Goal: Task Accomplishment & Management: Use online tool/utility

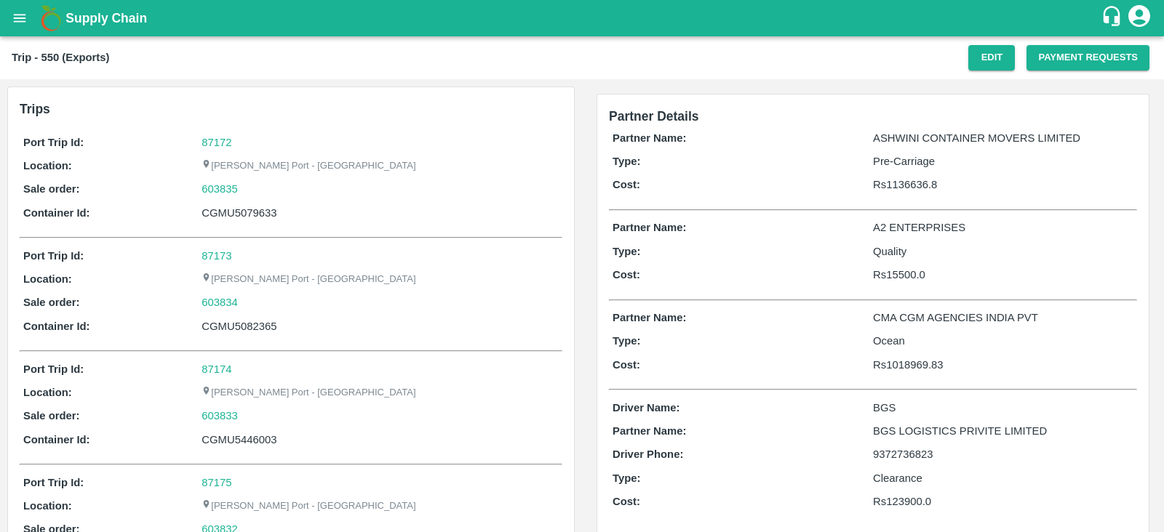
click at [17, 20] on icon "open drawer" at bounding box center [20, 18] width 16 height 16
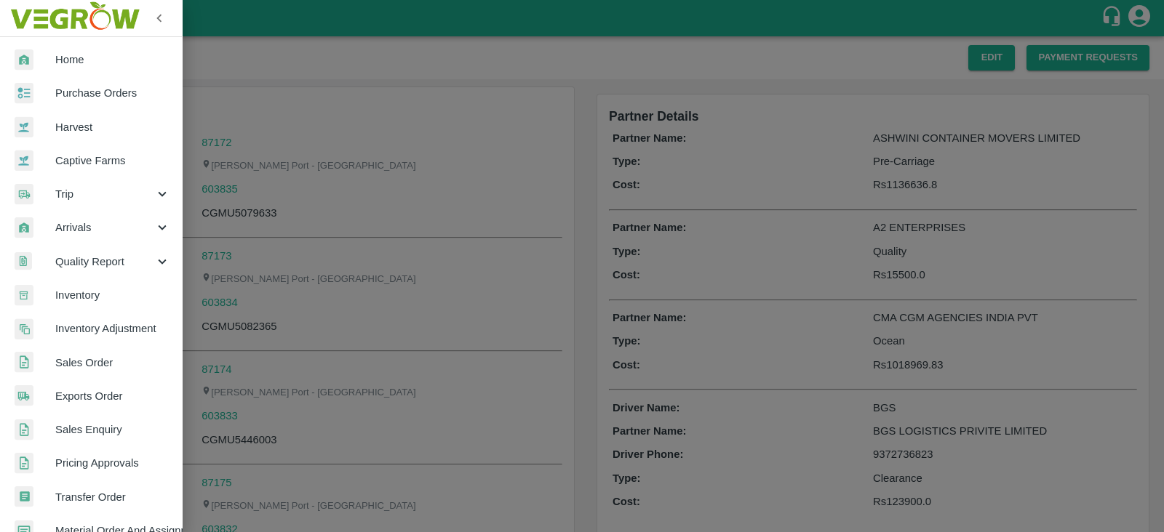
scroll to position [295, 0]
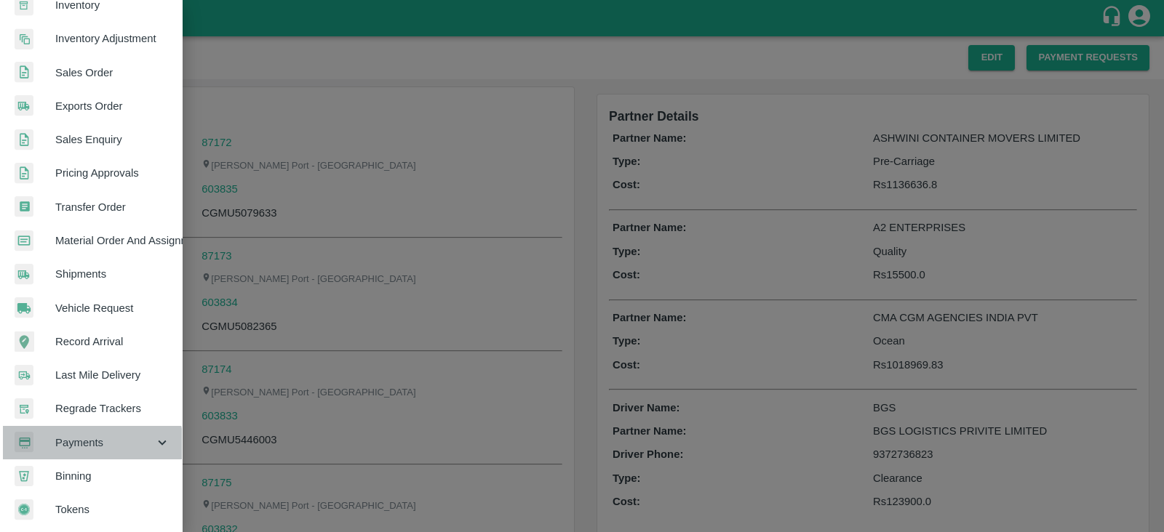
click at [91, 439] on span "Payments" at bounding box center [104, 443] width 99 height 16
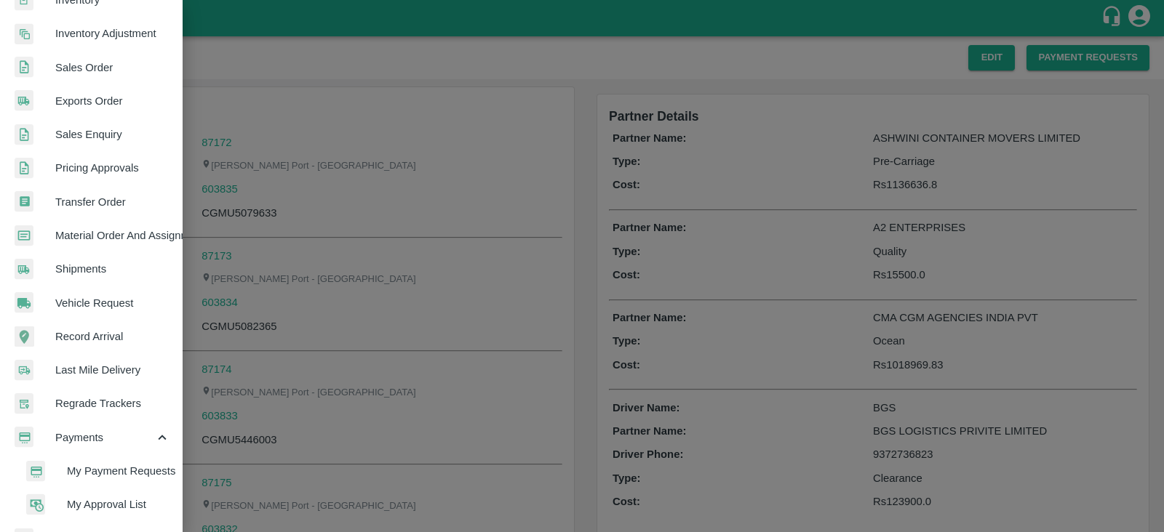
scroll to position [363, 0]
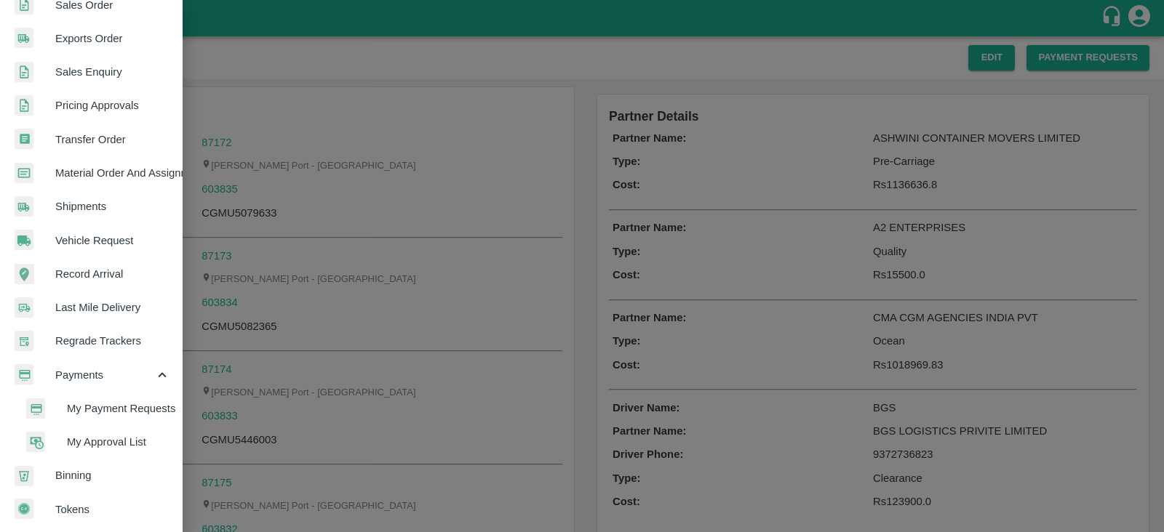
click at [89, 401] on span "My Payment Requests" at bounding box center [118, 409] width 103 height 16
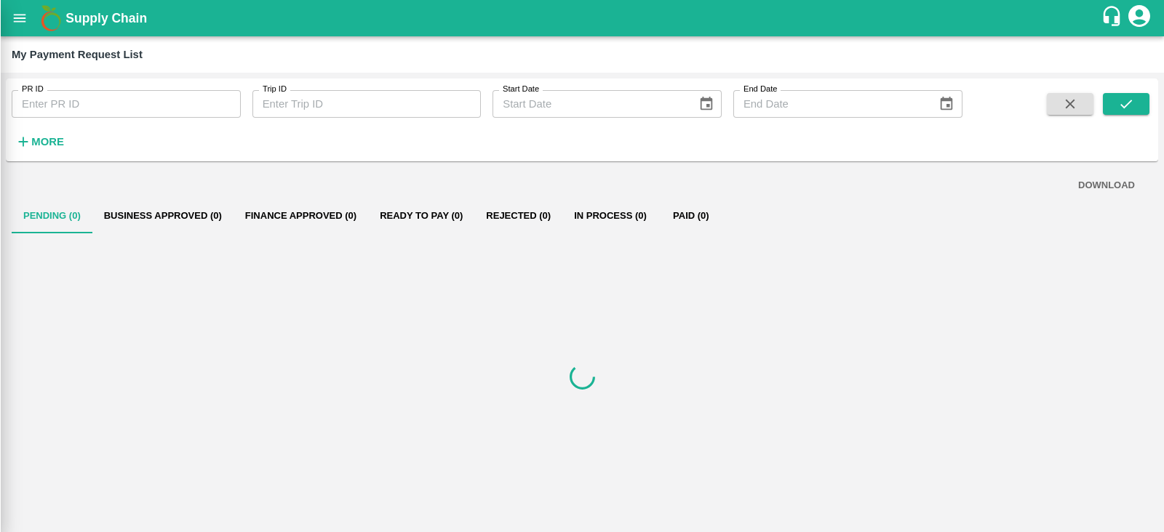
scroll to position [357, 0]
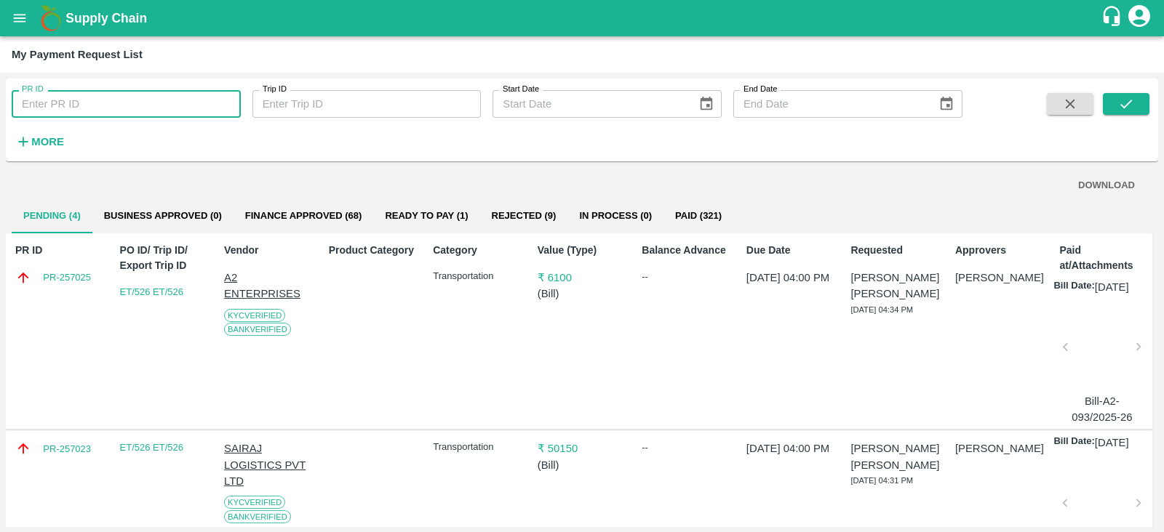
click at [94, 101] on input "PR ID" at bounding box center [126, 104] width 229 height 28
click at [48, 136] on strong "More" at bounding box center [47, 142] width 33 height 12
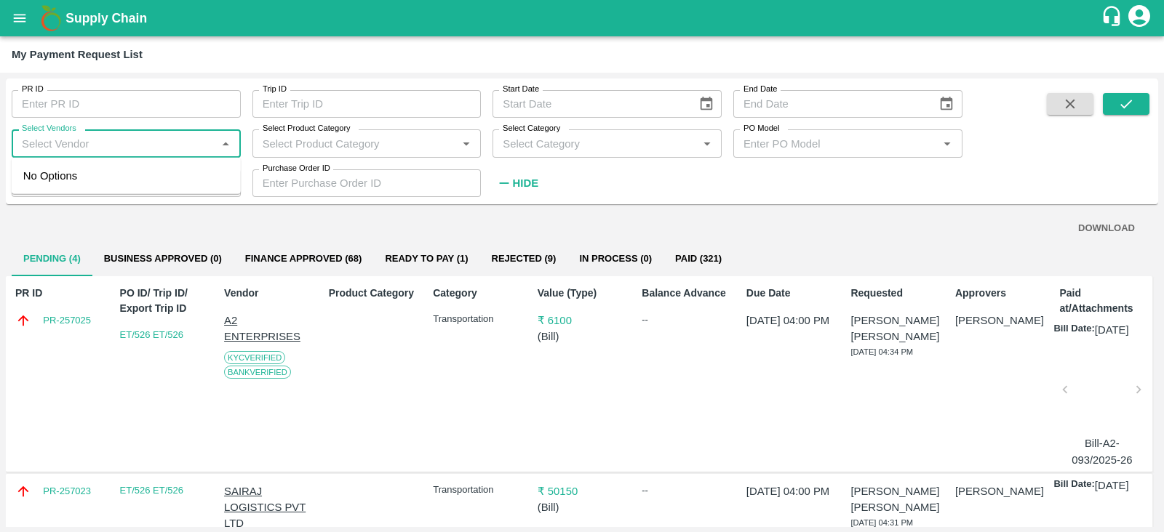
click at [102, 137] on input "Select Vendors" at bounding box center [114, 143] width 196 height 19
type input ","
click at [103, 177] on div "MAERSK A/S-Transporter" at bounding box center [91, 176] width 124 height 16
type input "MAERSK A/S-Transporter"
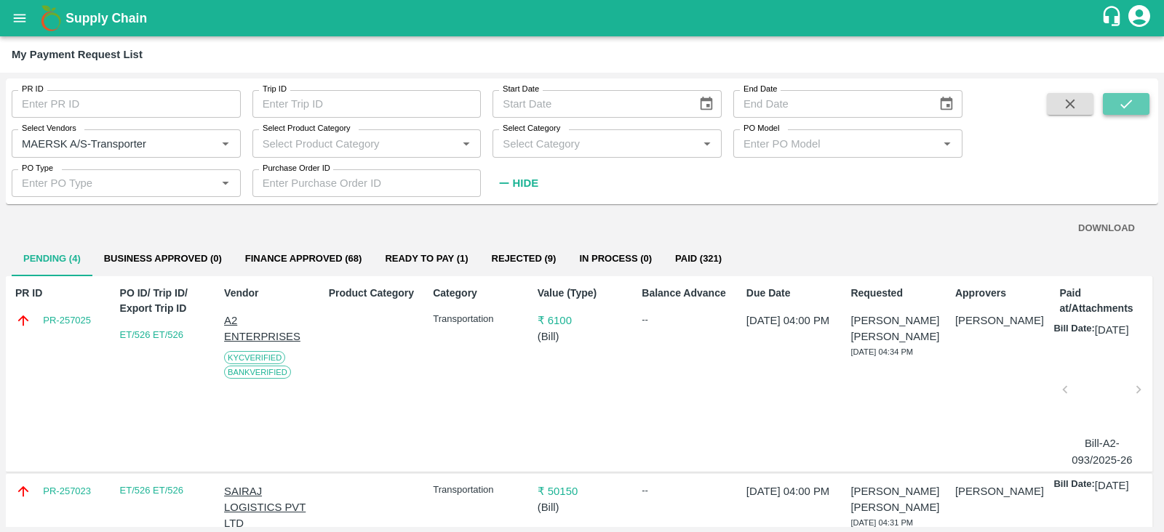
click at [1120, 100] on icon "submit" at bounding box center [1126, 104] width 16 height 16
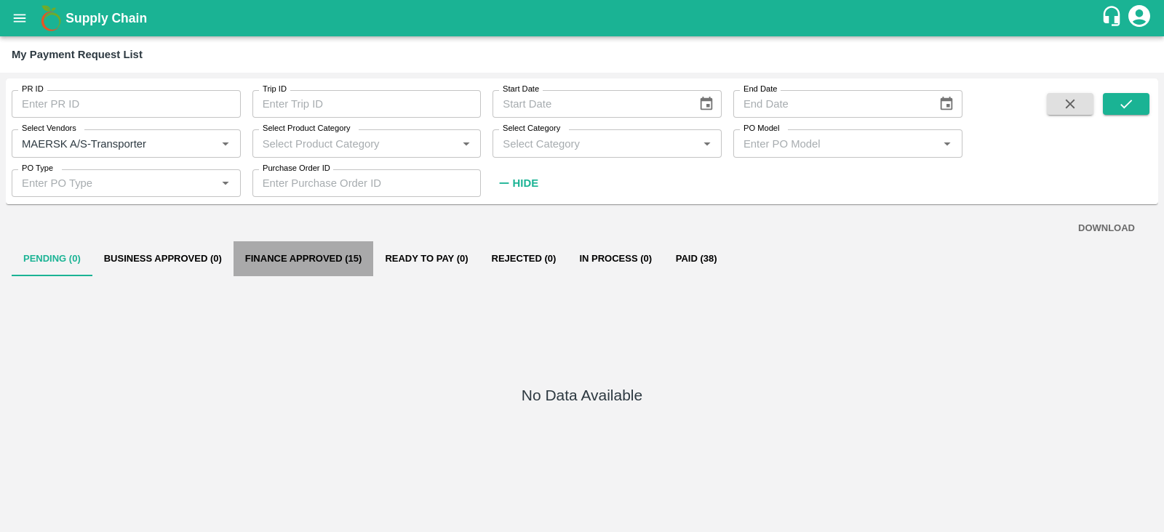
click at [330, 266] on button "Finance Approved (15)" at bounding box center [303, 258] width 140 height 35
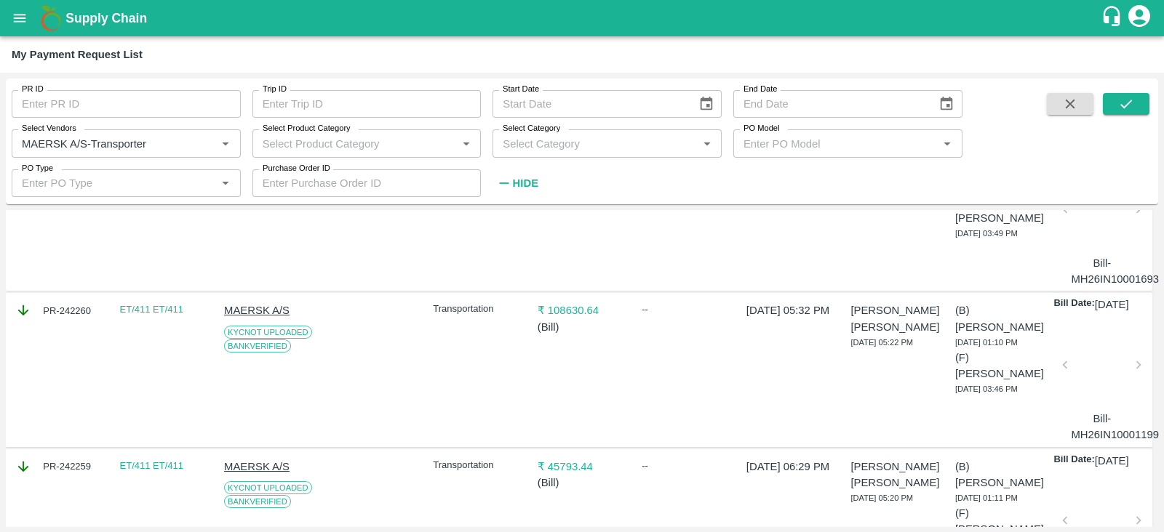
scroll to position [2343, 0]
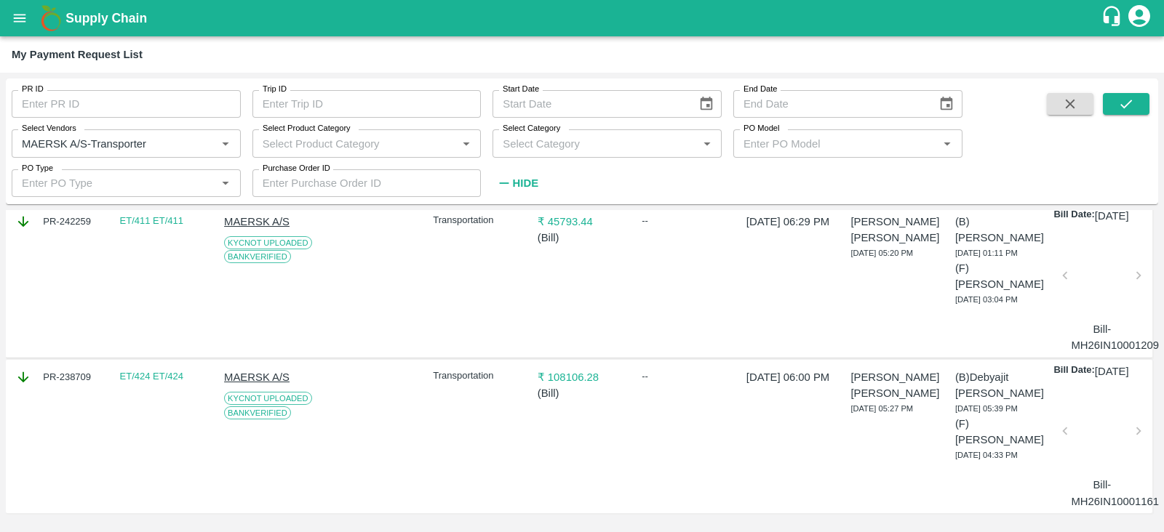
click at [1100, 433] on div at bounding box center [1102, 435] width 62 height 77
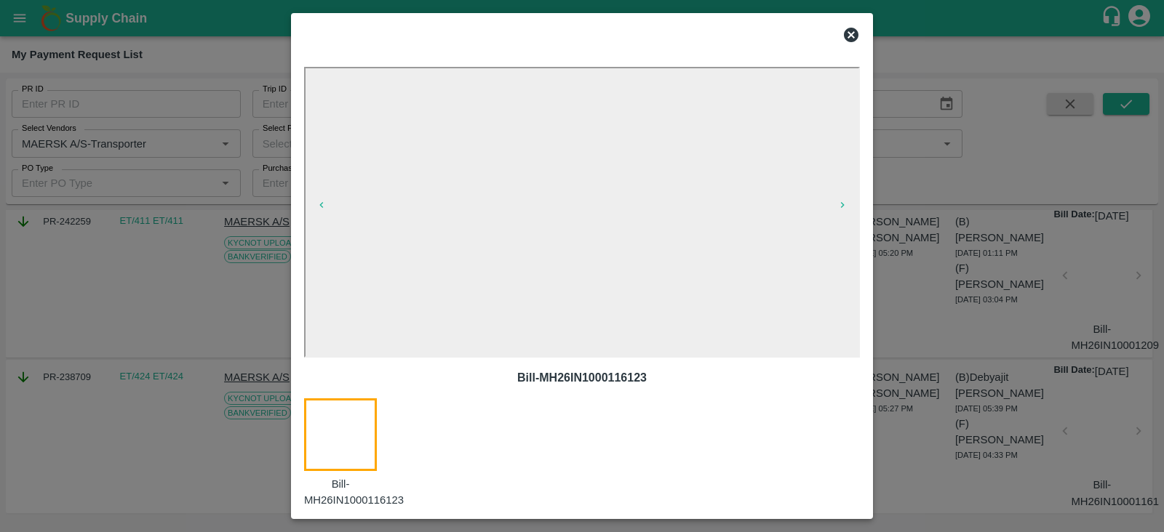
click at [849, 33] on icon at bounding box center [850, 34] width 17 height 17
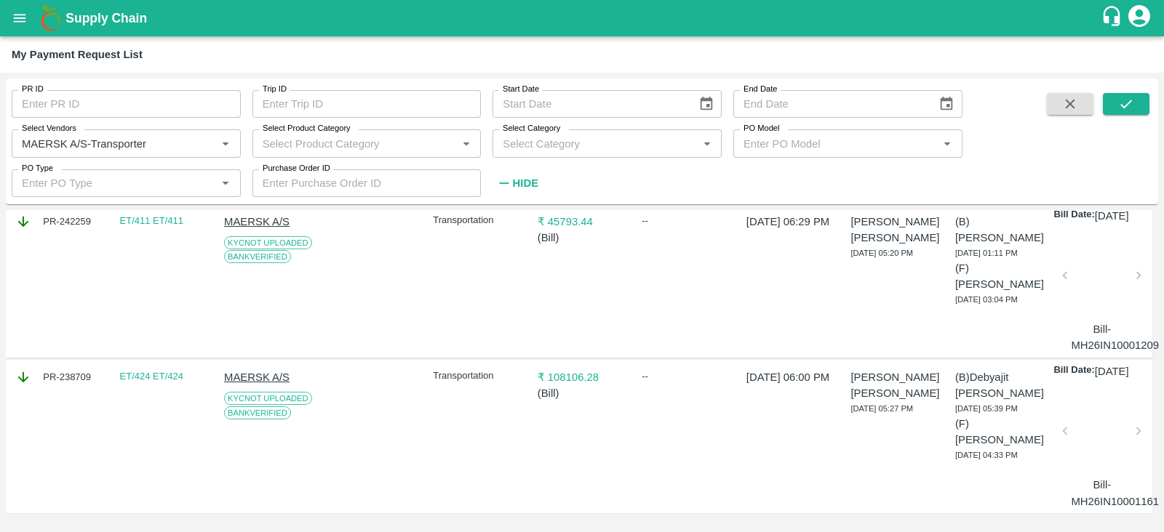
click at [68, 369] on div "PR-238709" at bounding box center [59, 377] width 89 height 16
copy div "PR-238709"
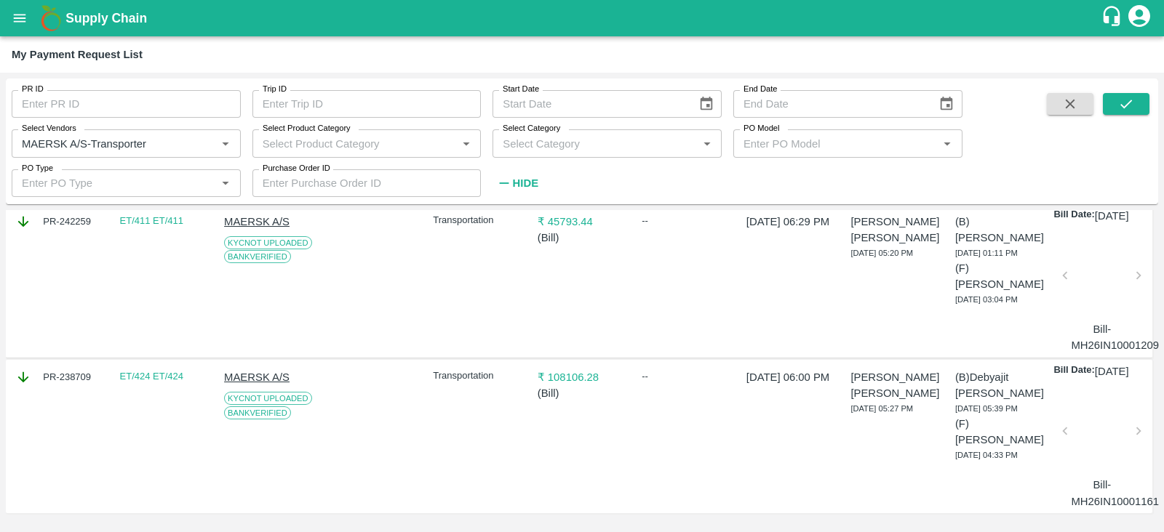
click at [1087, 430] on div at bounding box center [1102, 435] width 62 height 77
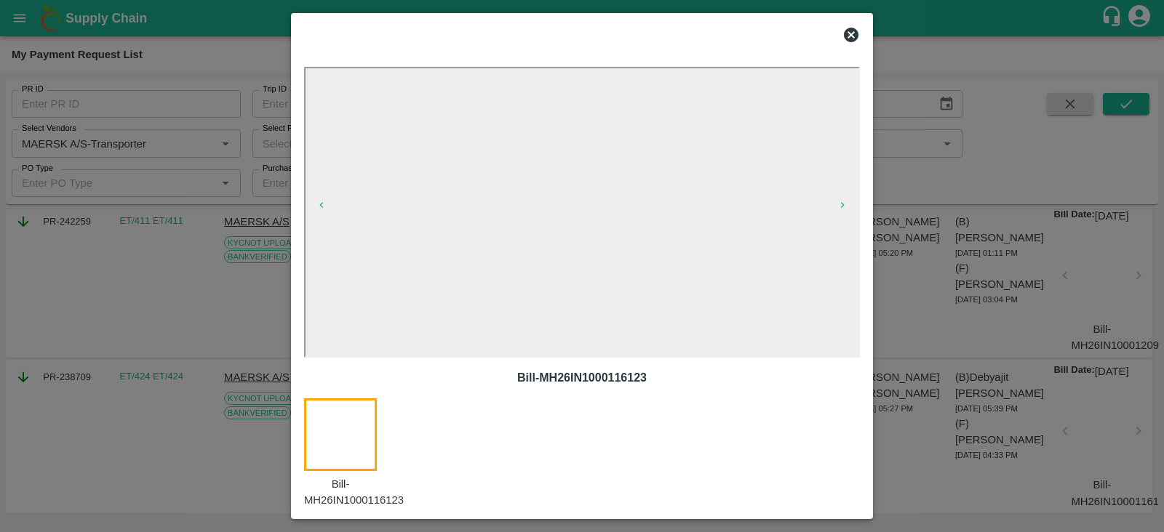
click at [621, 379] on p "Bill-MH26IN1000116123" at bounding box center [582, 377] width 532 height 17
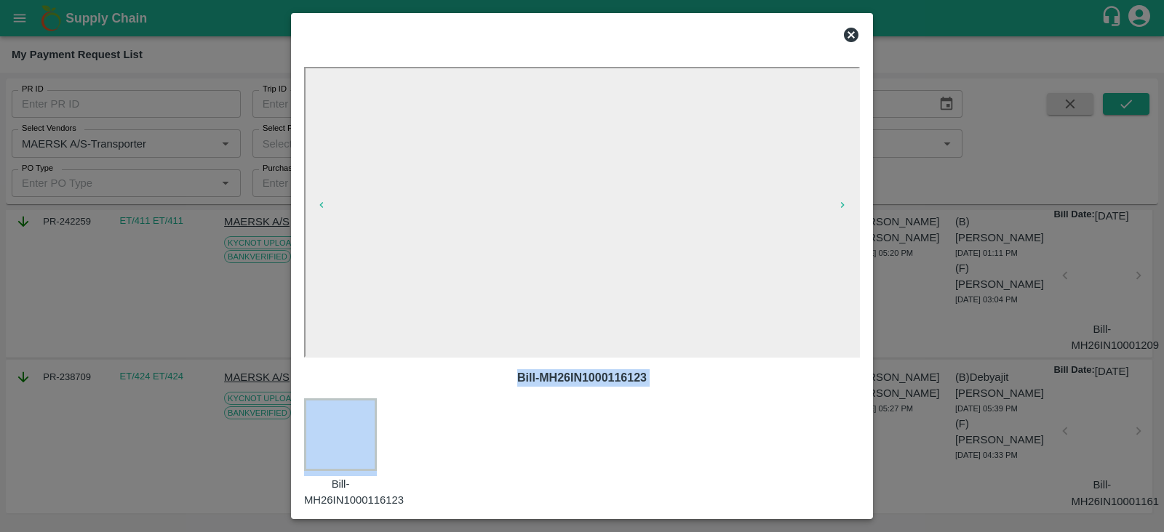
click at [621, 379] on p "Bill-MH26IN1000116123" at bounding box center [582, 377] width 532 height 17
copy p "Bill-MH26IN1000116123"
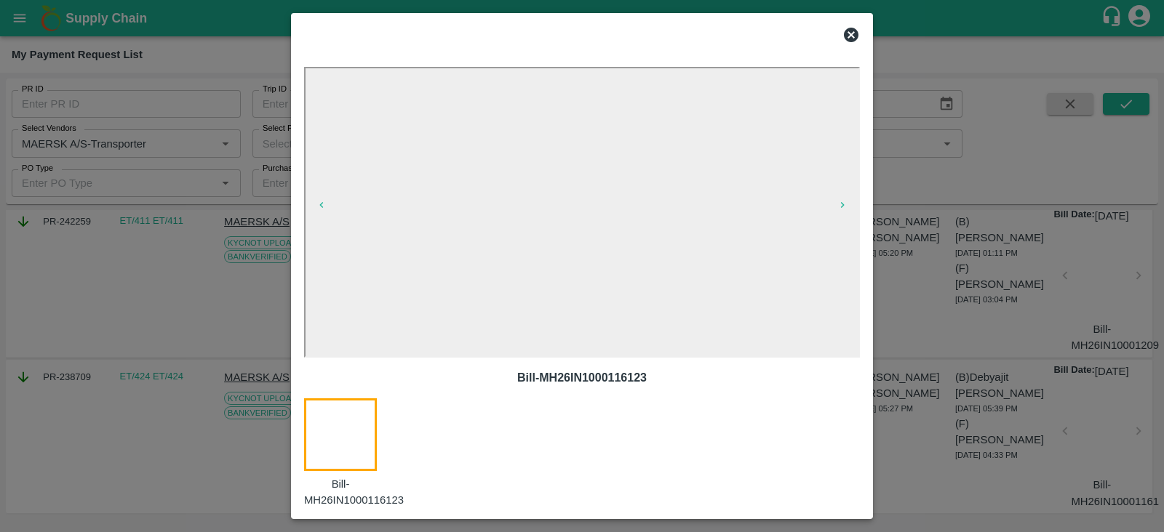
click at [721, 424] on div "Bill-MH26IN1000116123" at bounding box center [582, 454] width 556 height 110
click at [971, 165] on div at bounding box center [582, 266] width 1164 height 532
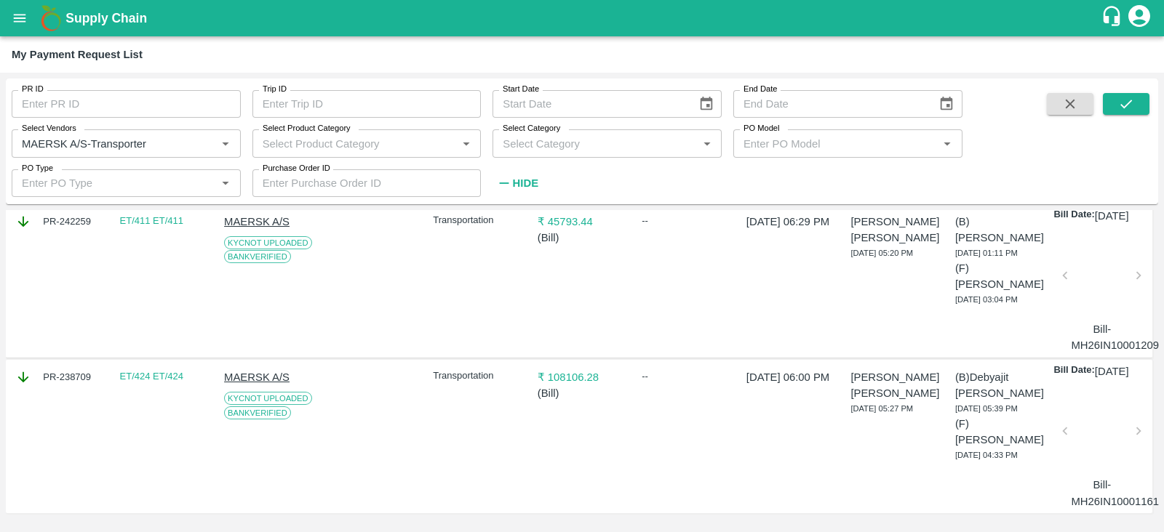
scroll to position [2255, 0]
click at [1092, 319] on div at bounding box center [1102, 279] width 62 height 77
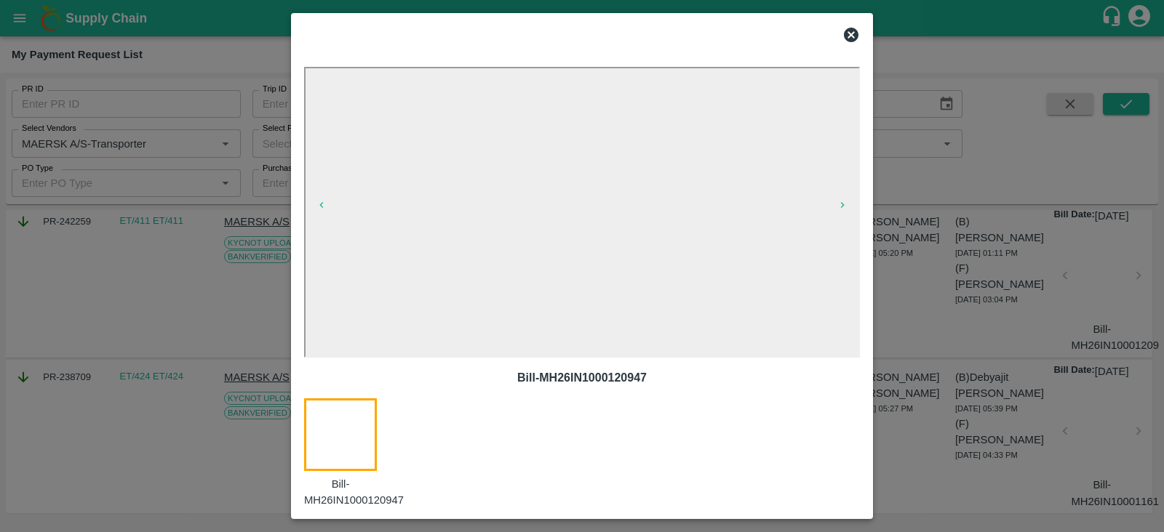
click at [615, 379] on p "Bill-MH26IN1000120947" at bounding box center [582, 377] width 532 height 17
copy p "MH26IN1000120947"
click at [852, 33] on icon at bounding box center [850, 34] width 17 height 17
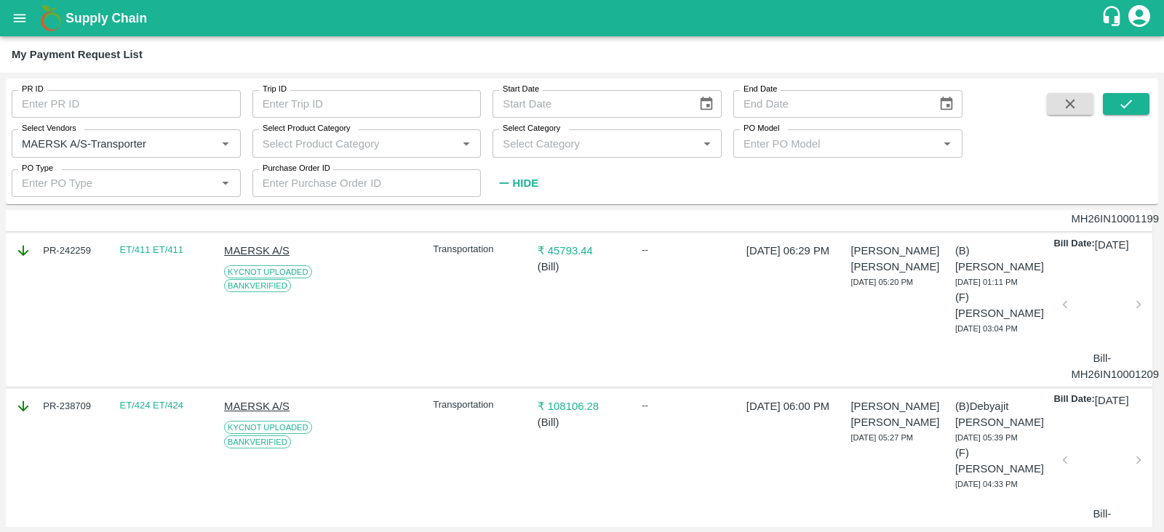
scroll to position [2099, 0]
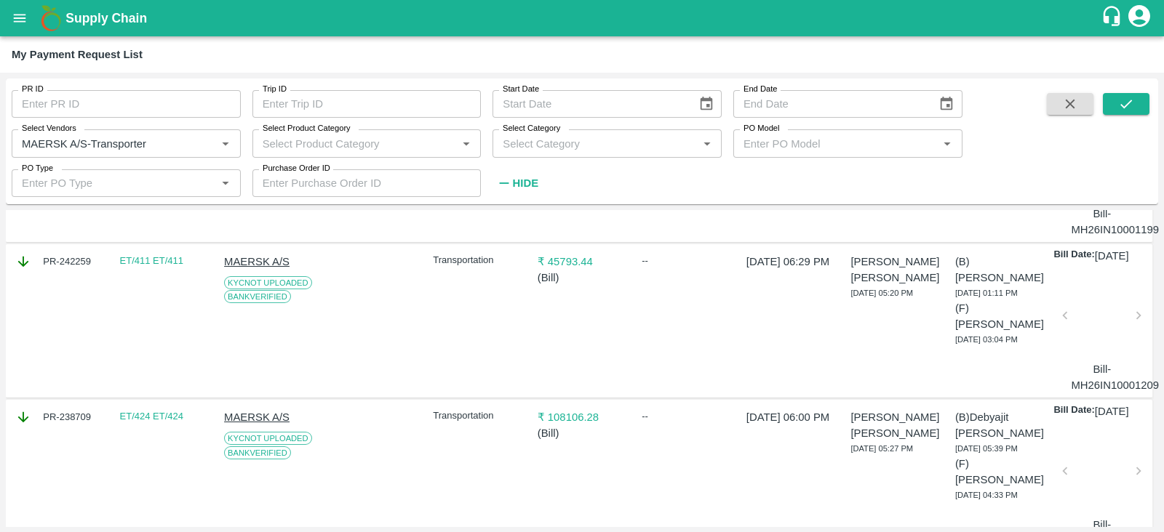
click at [1087, 203] on div at bounding box center [1102, 164] width 62 height 77
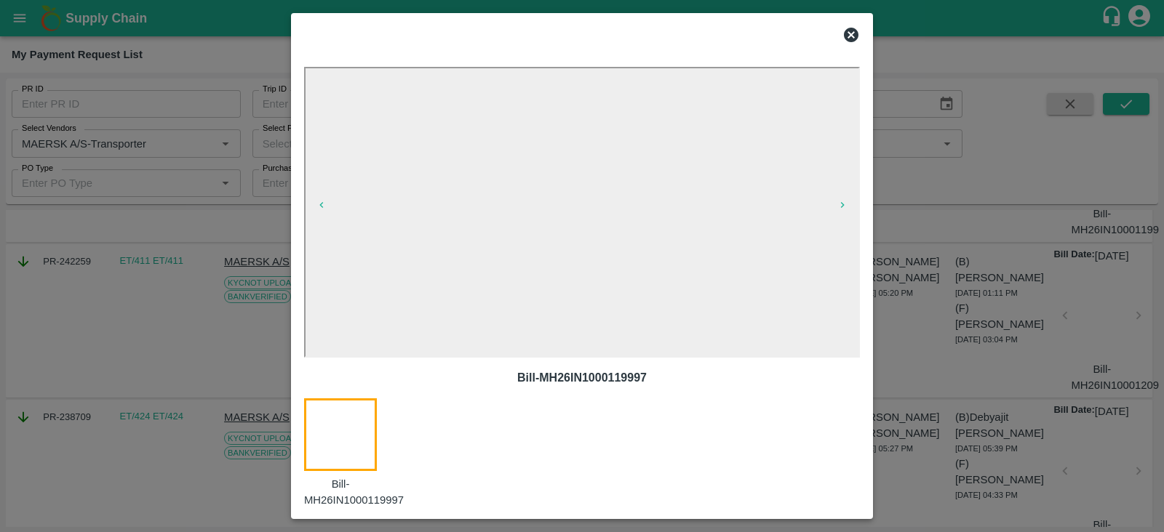
click at [596, 380] on p "Bill-MH26IN1000119997" at bounding box center [582, 377] width 532 height 17
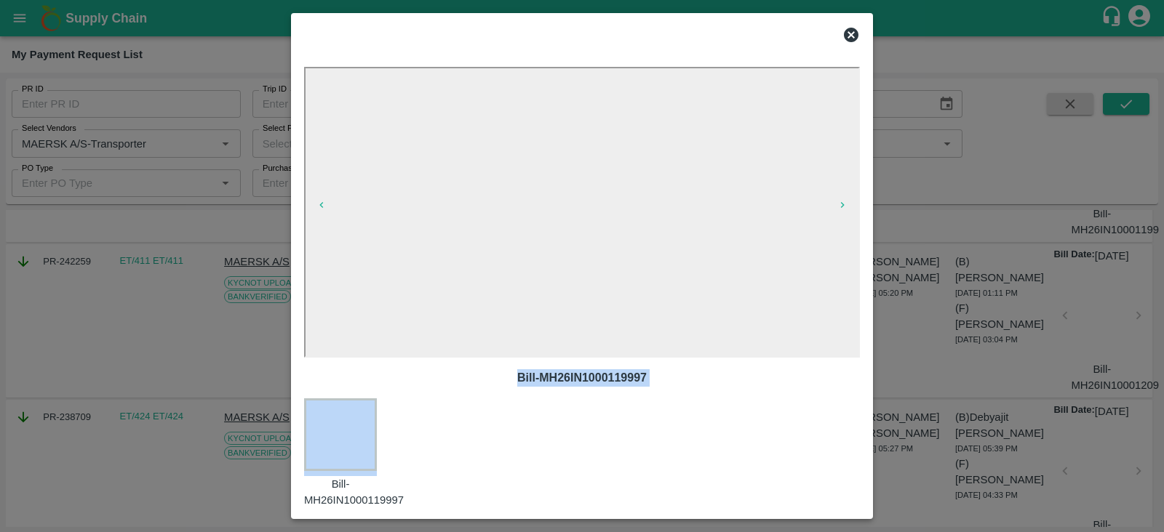
click at [596, 380] on p "Bill-MH26IN1000119997" at bounding box center [582, 377] width 532 height 17
copy p "Bill-MH26IN1000119997"
click at [852, 36] on icon at bounding box center [850, 34] width 17 height 17
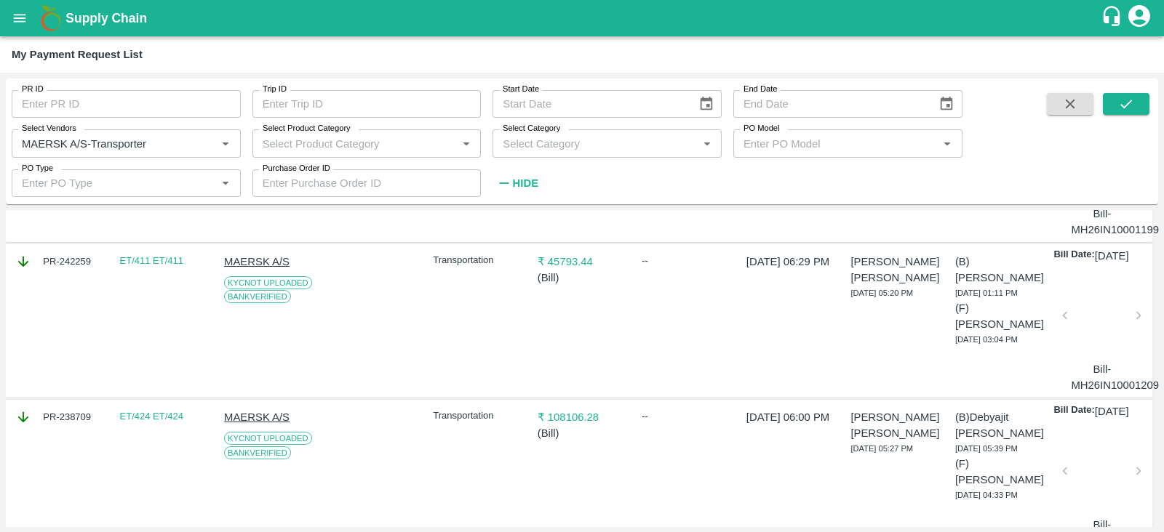
scroll to position [2094, 0]
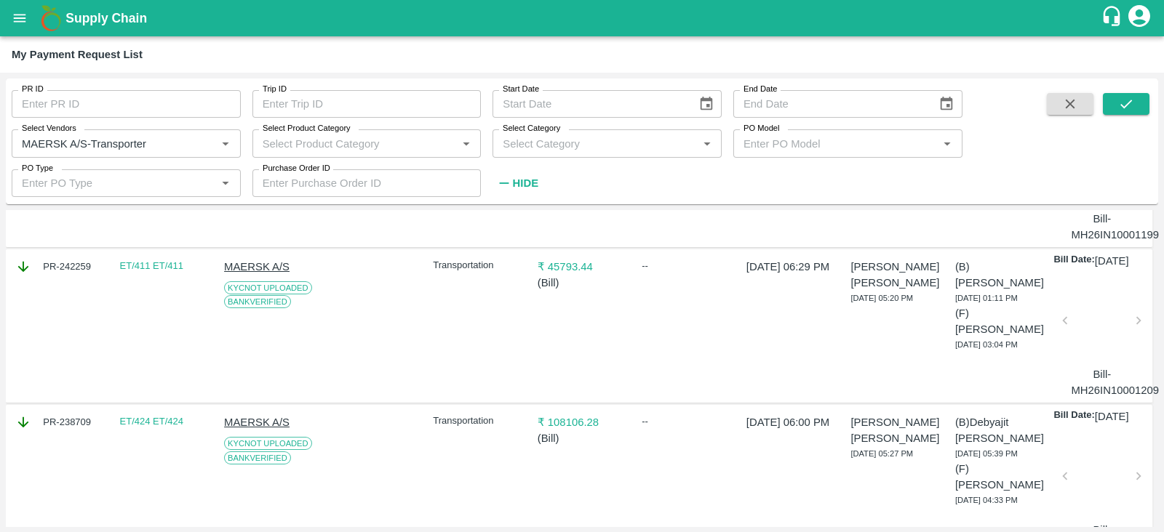
click at [57, 119] on div "PR-242260" at bounding box center [59, 111] width 89 height 16
copy div "PR-242260"
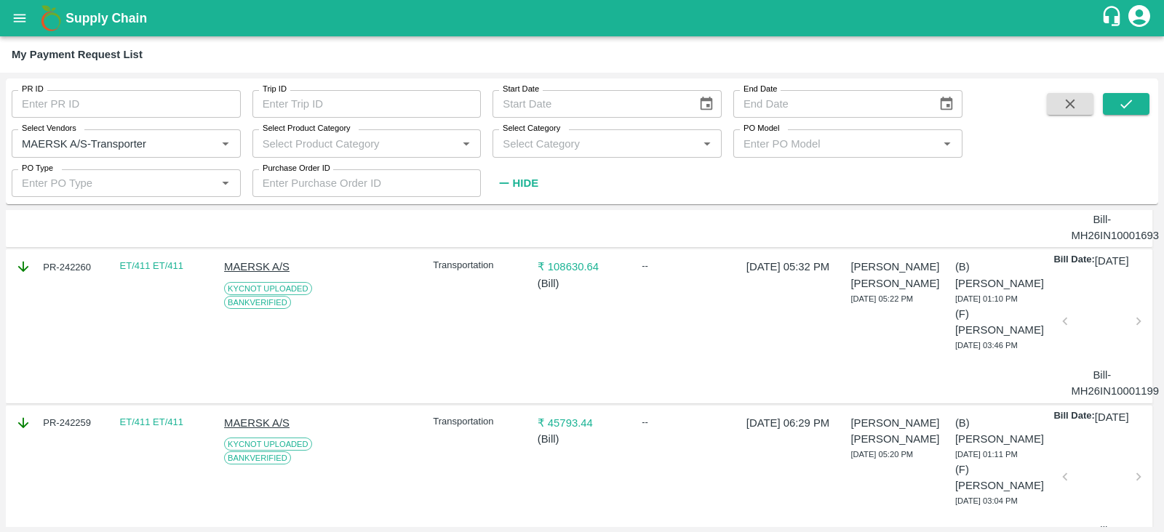
click at [1093, 209] on div at bounding box center [1102, 170] width 62 height 77
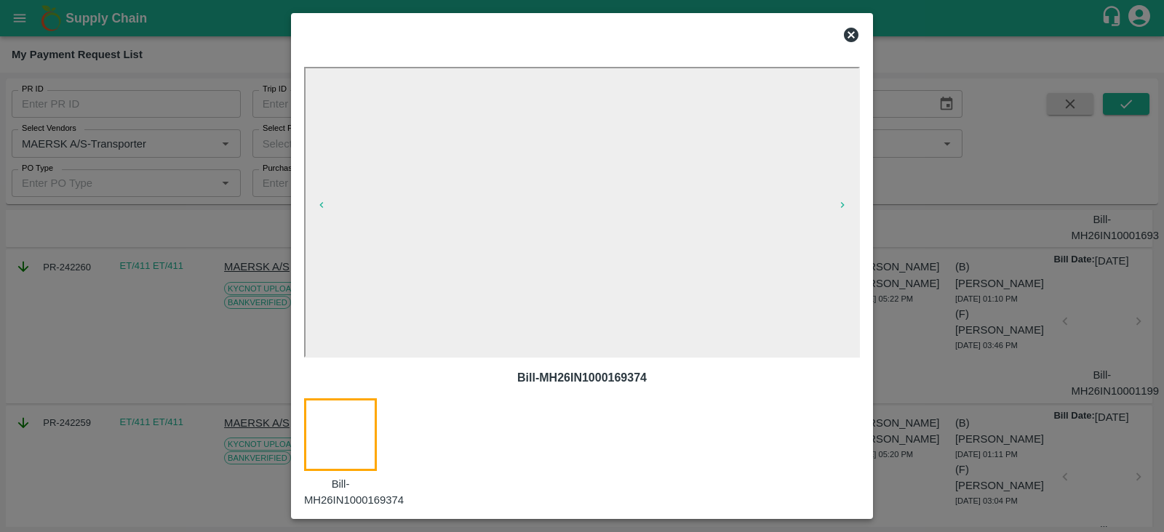
click at [847, 41] on icon at bounding box center [851, 35] width 15 height 15
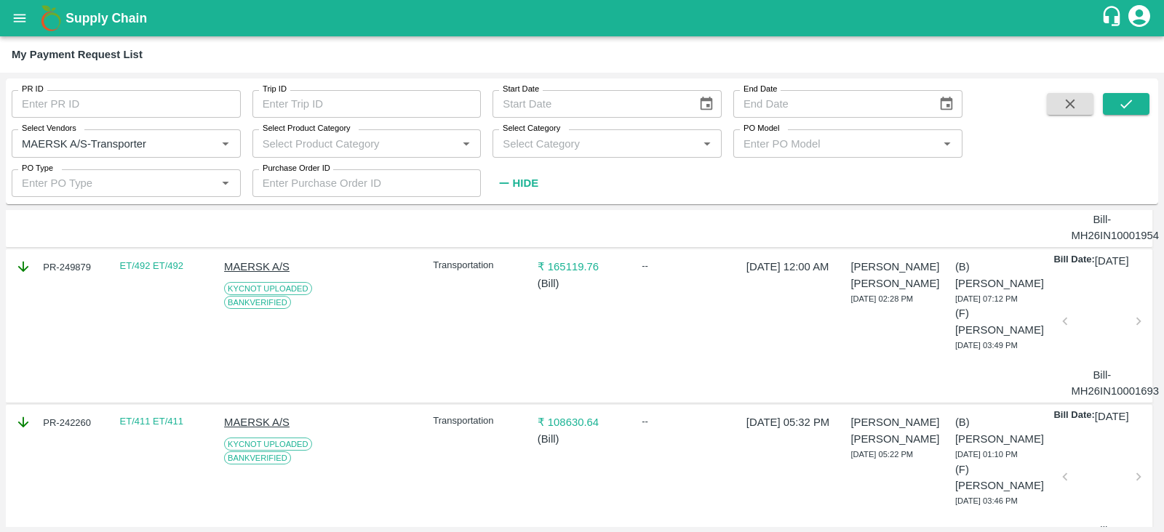
scroll to position [1781, 0]
click at [1105, 209] on div at bounding box center [1102, 170] width 62 height 77
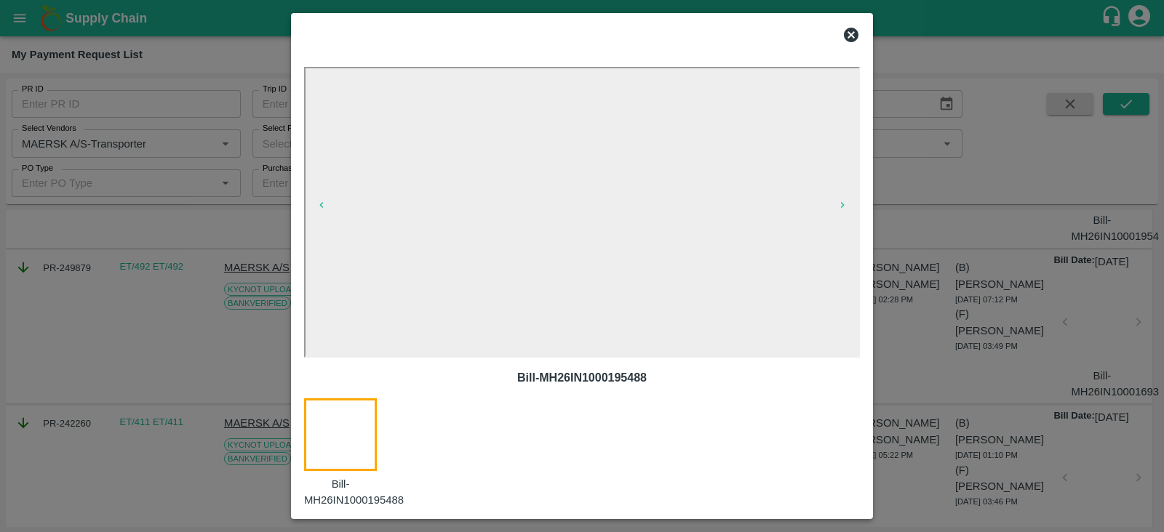
click at [847, 34] on icon at bounding box center [851, 35] width 15 height 15
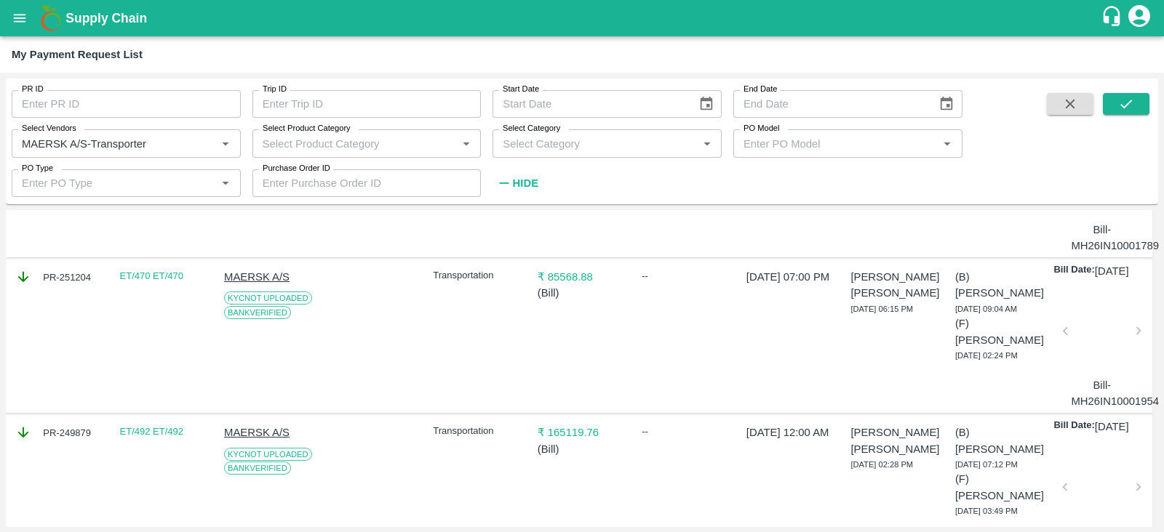
scroll to position [1615, 0]
click at [1081, 219] on div at bounding box center [1102, 180] width 62 height 77
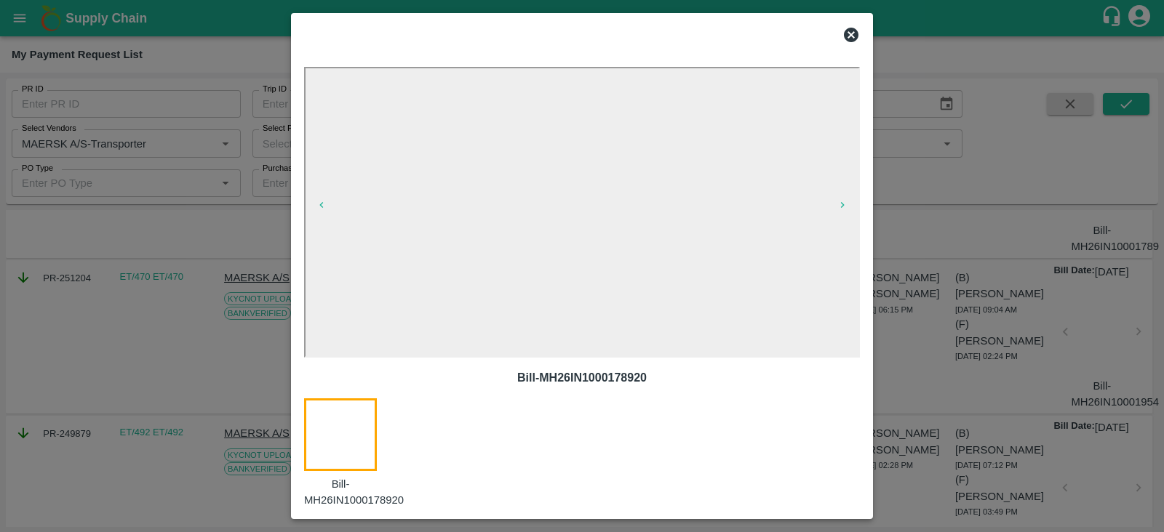
click at [852, 33] on icon at bounding box center [850, 34] width 17 height 17
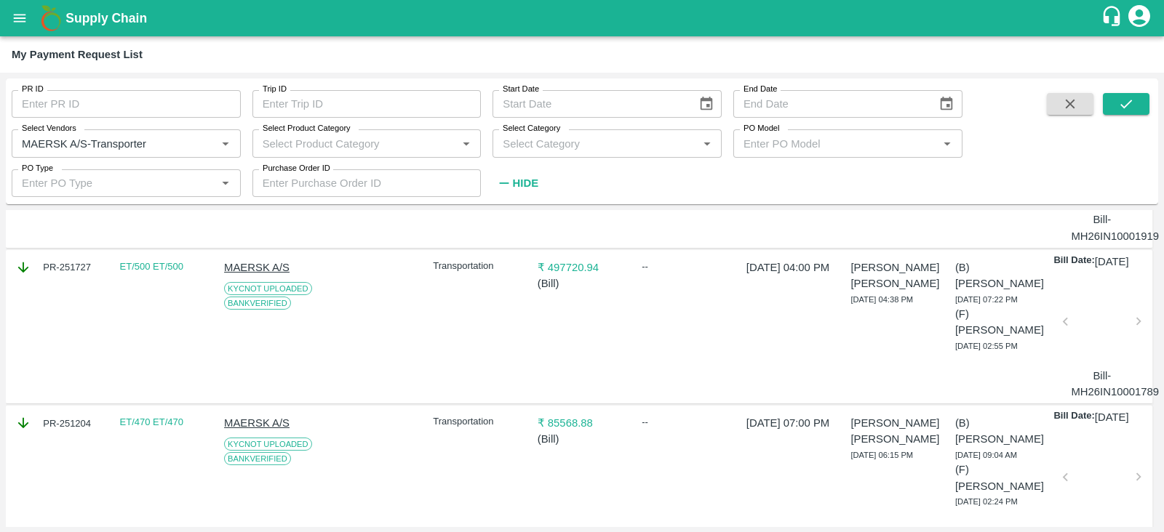
scroll to position [1452, 0]
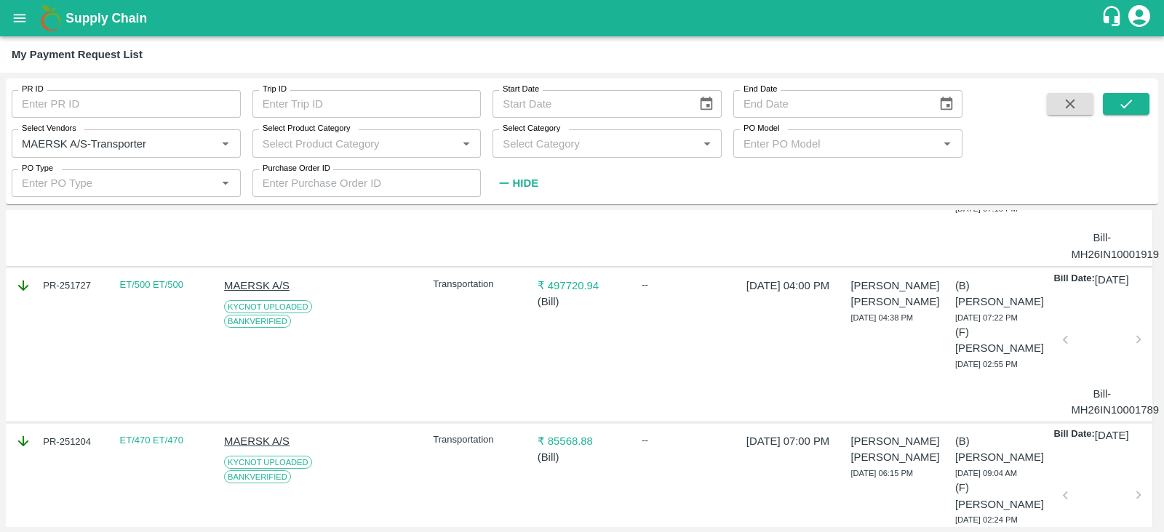
click at [1077, 227] on div at bounding box center [1102, 188] width 62 height 77
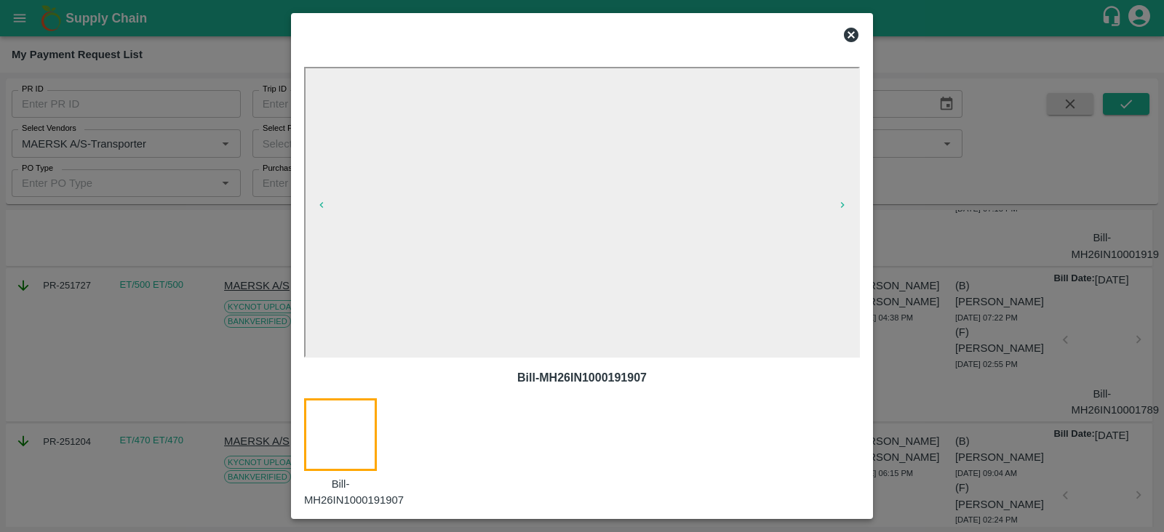
click at [847, 31] on icon at bounding box center [851, 35] width 15 height 15
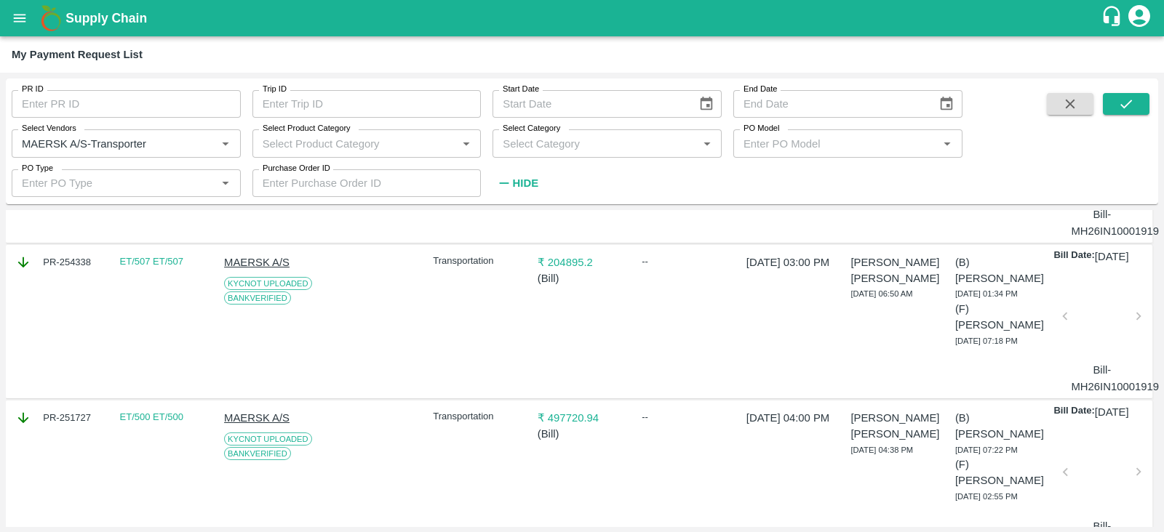
scroll to position [1319, 0]
click at [1080, 204] on div at bounding box center [1102, 165] width 62 height 77
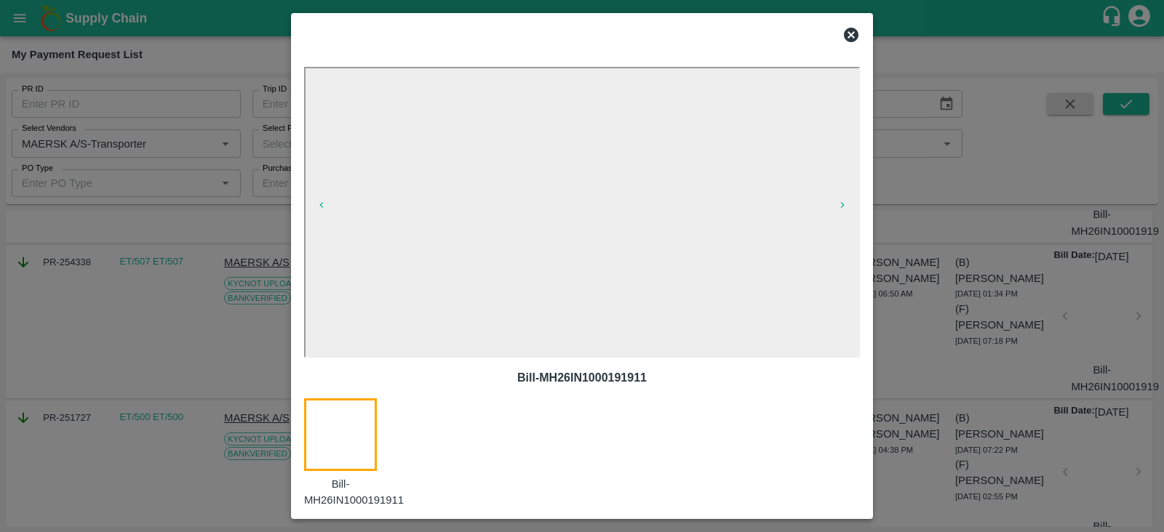
click at [607, 380] on p "Bill-MH26IN1000191911" at bounding box center [582, 377] width 532 height 17
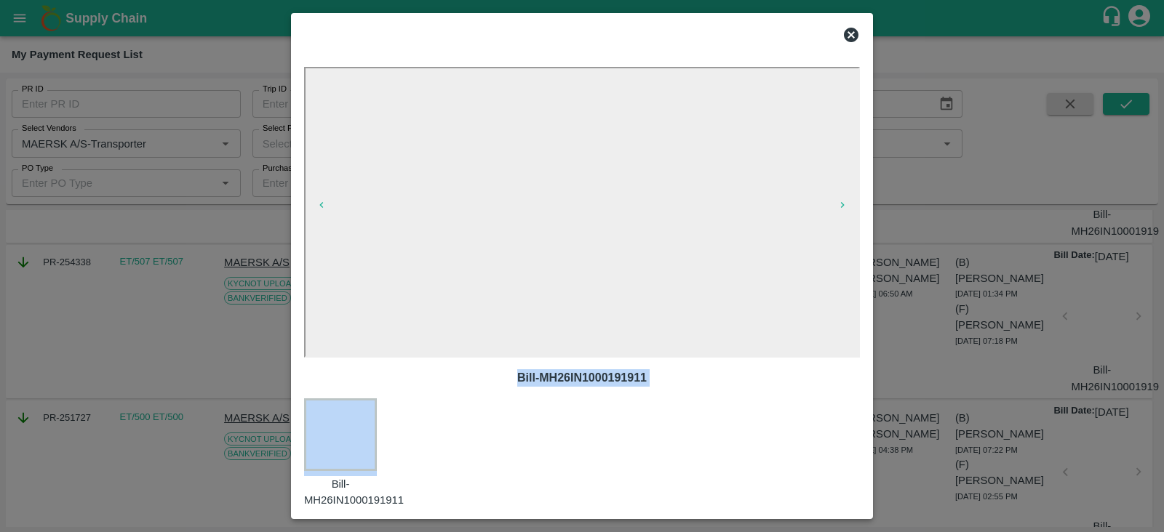
click at [607, 380] on p "Bill-MH26IN1000191911" at bounding box center [582, 377] width 532 height 17
copy p "Bill-MH26IN1000191911"
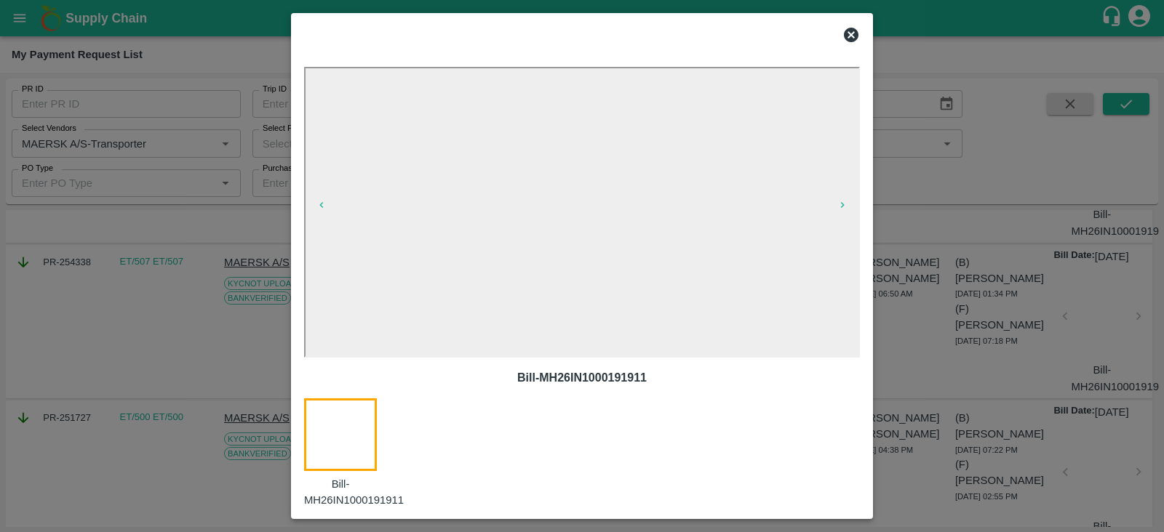
click at [958, 292] on div at bounding box center [582, 266] width 1164 height 532
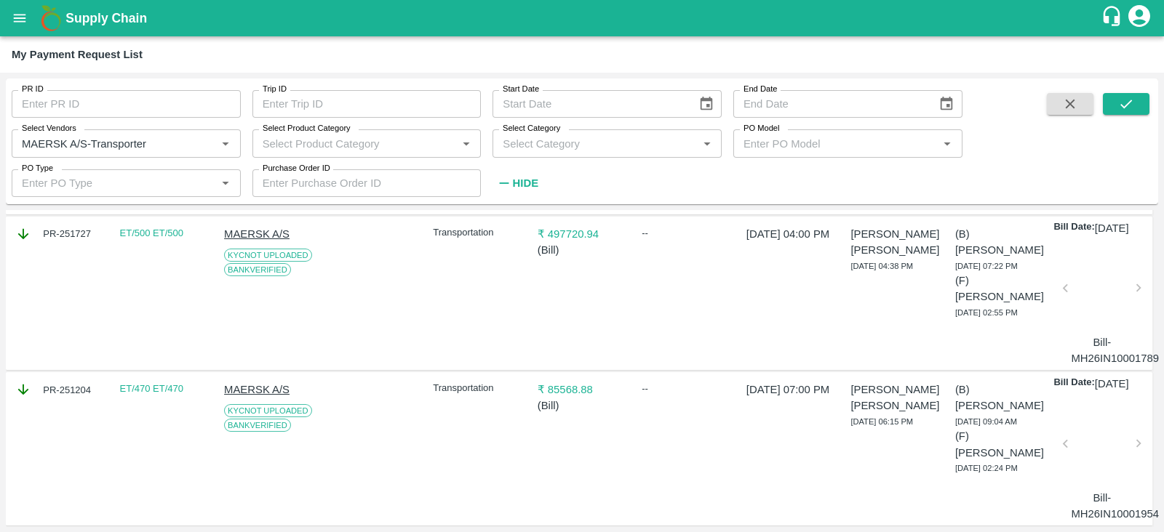
scroll to position [1463, 0]
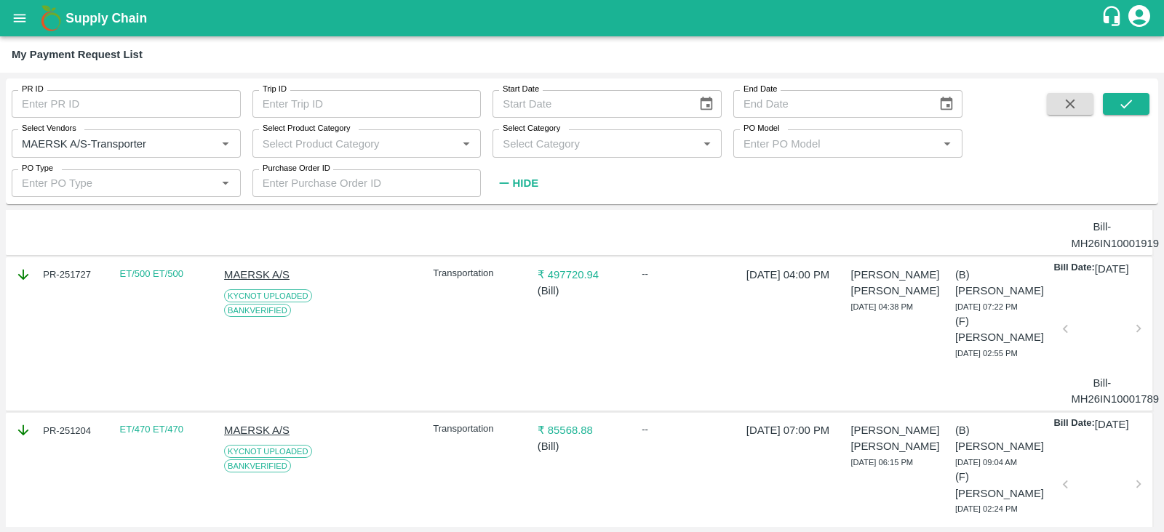
click at [1100, 216] on div at bounding box center [1102, 177] width 62 height 77
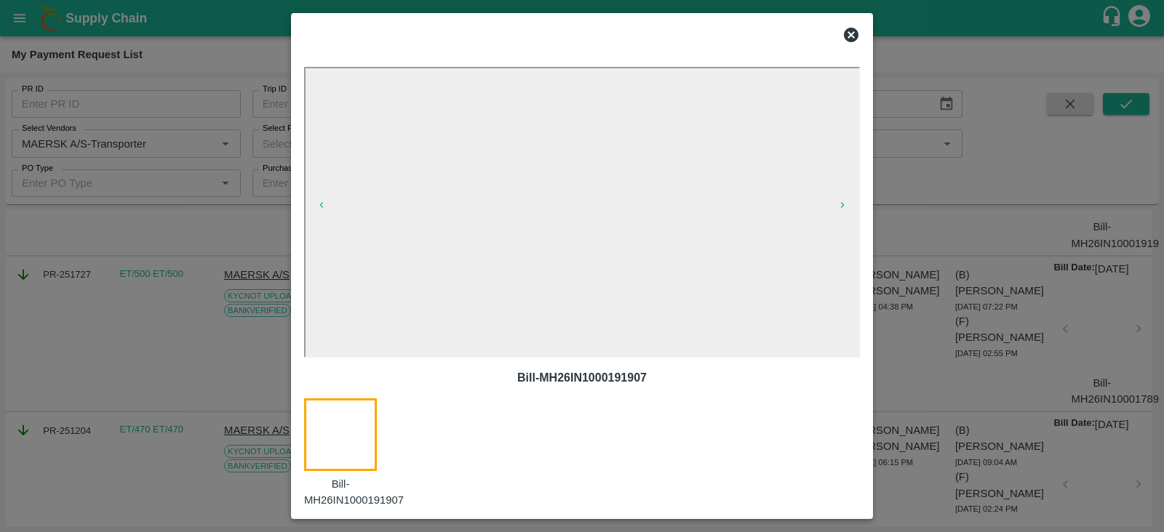
click at [844, 35] on icon at bounding box center [851, 35] width 15 height 15
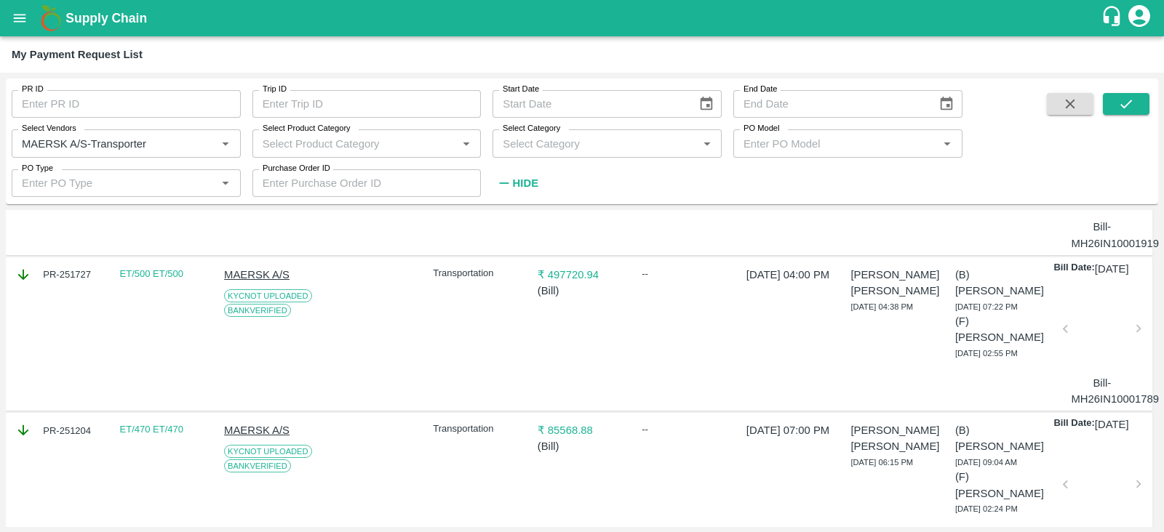
scroll to position [1627, 0]
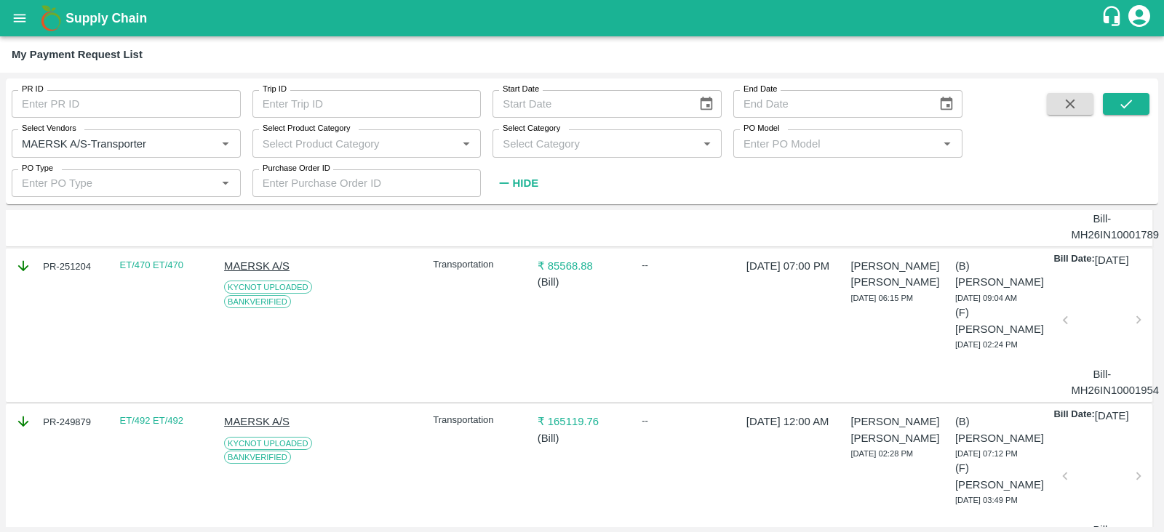
click at [1088, 207] on div at bounding box center [1102, 168] width 62 height 77
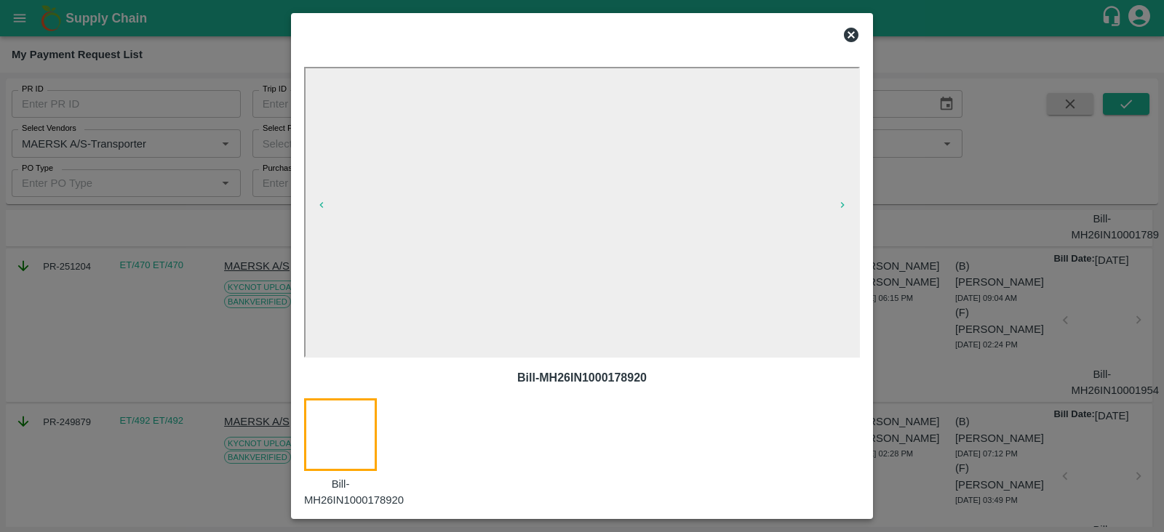
click at [845, 33] on icon at bounding box center [851, 35] width 15 height 15
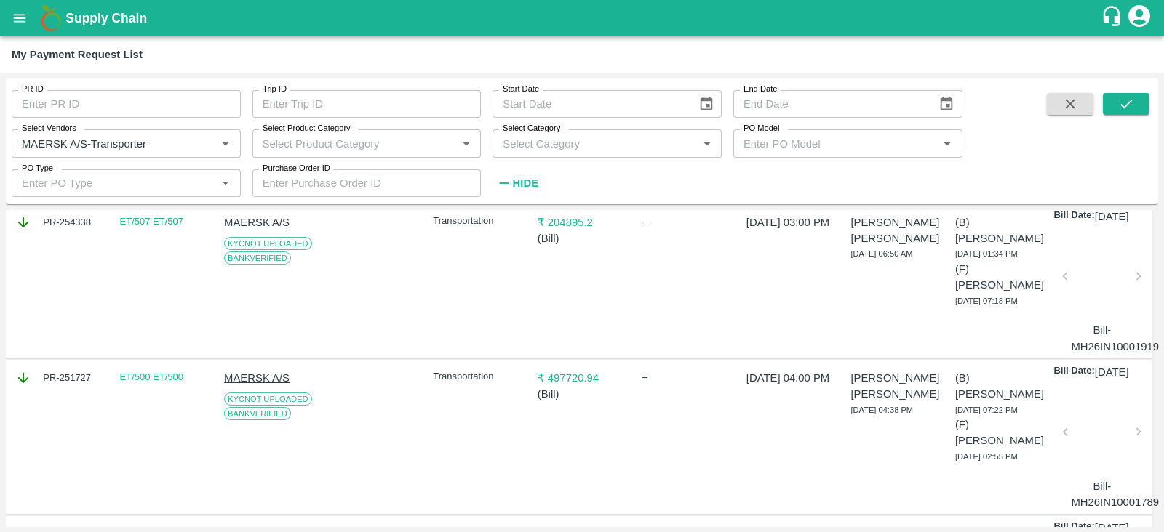
scroll to position [1258, 0]
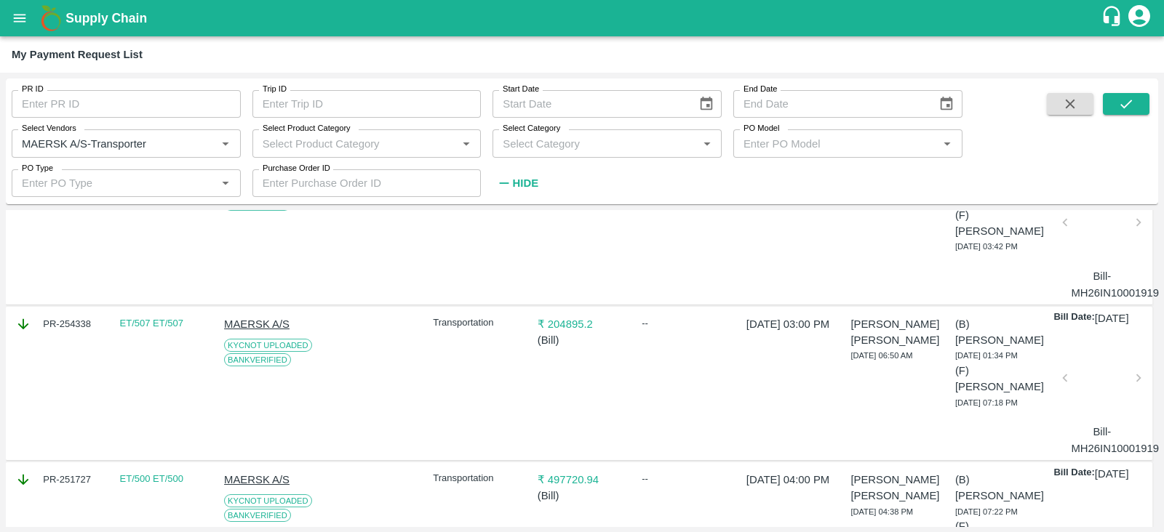
click at [1091, 265] on div at bounding box center [1102, 226] width 62 height 77
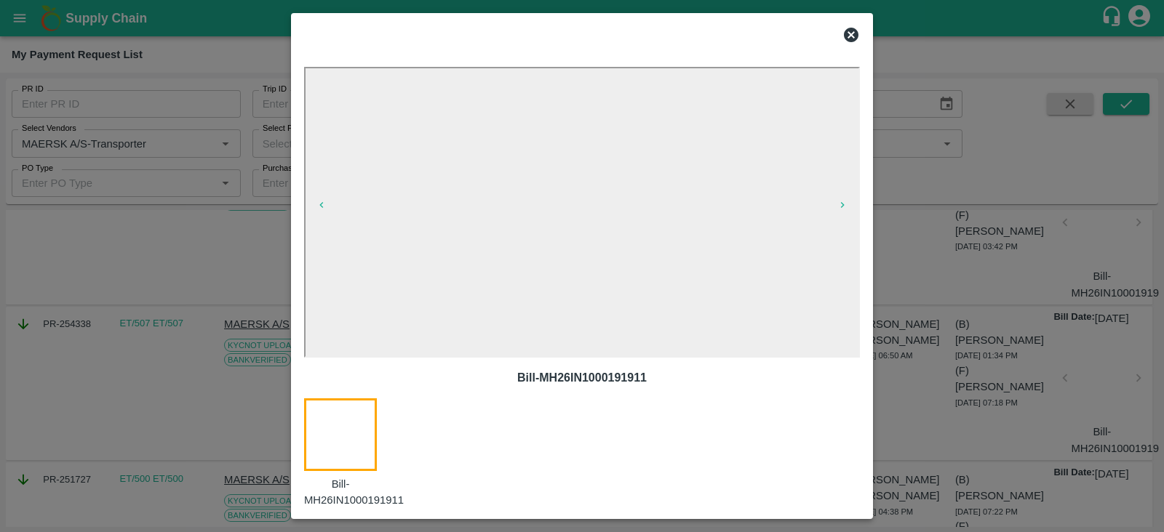
click at [851, 31] on icon at bounding box center [851, 35] width 15 height 15
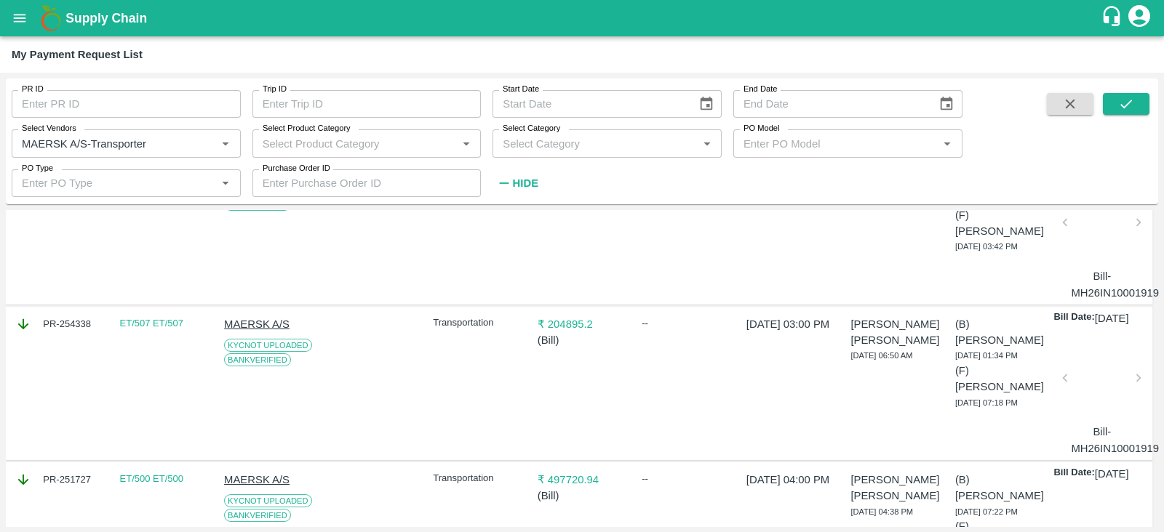
click at [75, 177] on div "PR-254339" at bounding box center [59, 169] width 89 height 16
copy div "PR-254339"
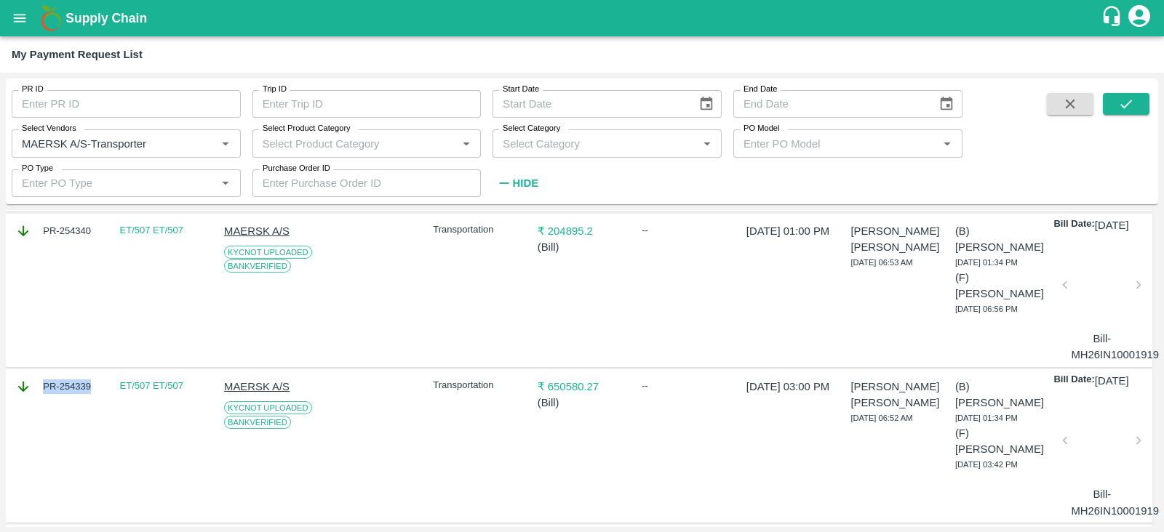
scroll to position [1038, 0]
click at [1089, 329] on div at bounding box center [1102, 290] width 62 height 77
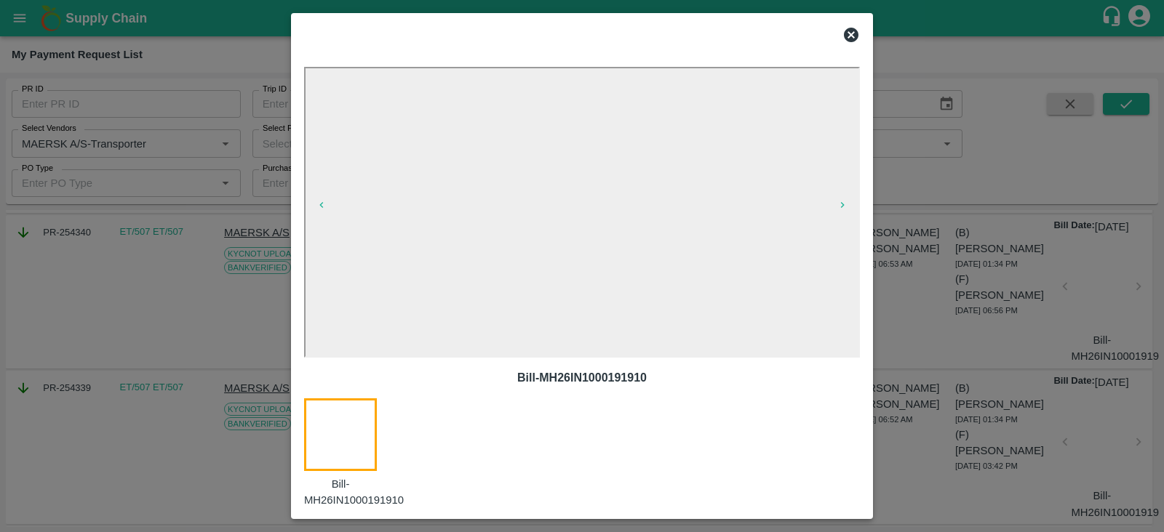
click at [851, 37] on icon at bounding box center [851, 35] width 15 height 15
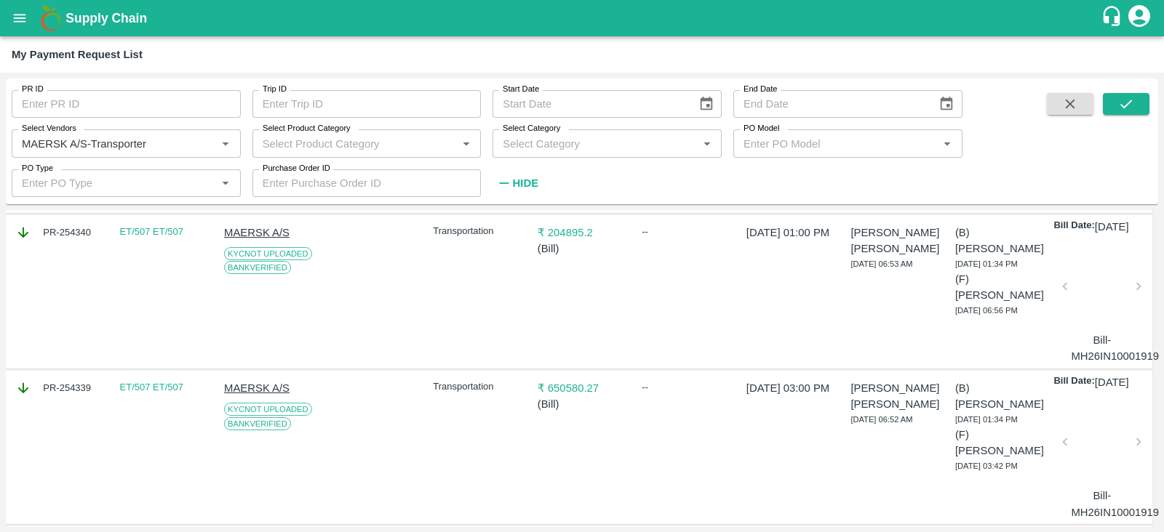
scroll to position [825, 0]
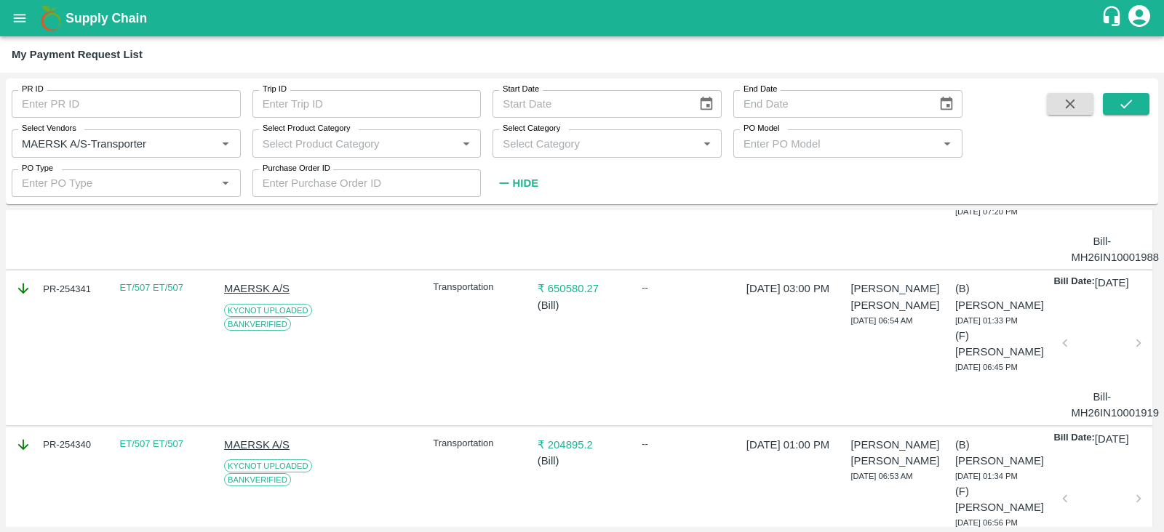
click at [1096, 386] on div at bounding box center [1102, 347] width 62 height 77
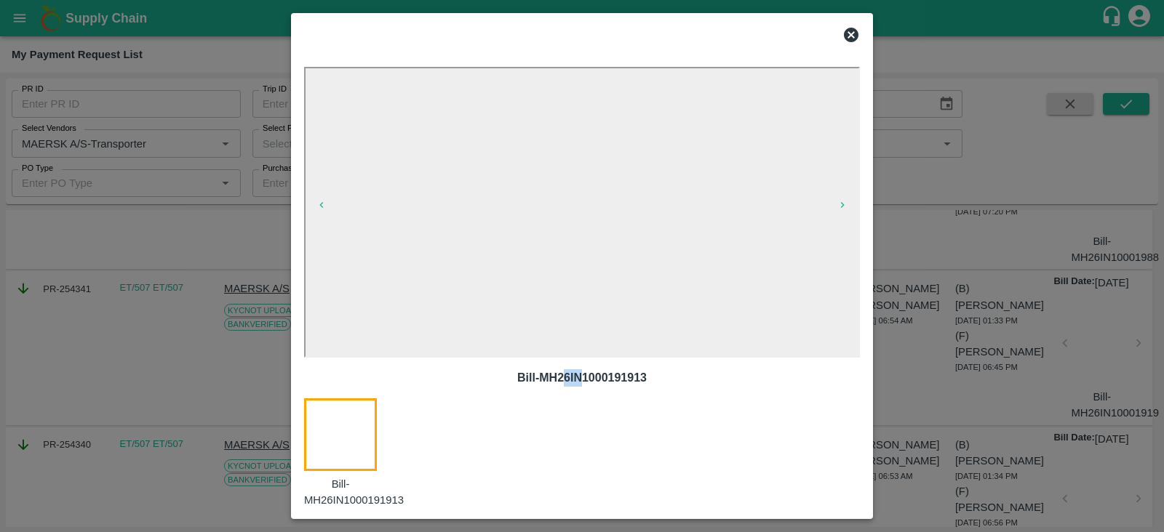
drag, startPoint x: 581, startPoint y: 384, endPoint x: 560, endPoint y: 375, distance: 22.8
click at [560, 375] on p "Bill-MH26IN1000191913" at bounding box center [582, 377] width 532 height 17
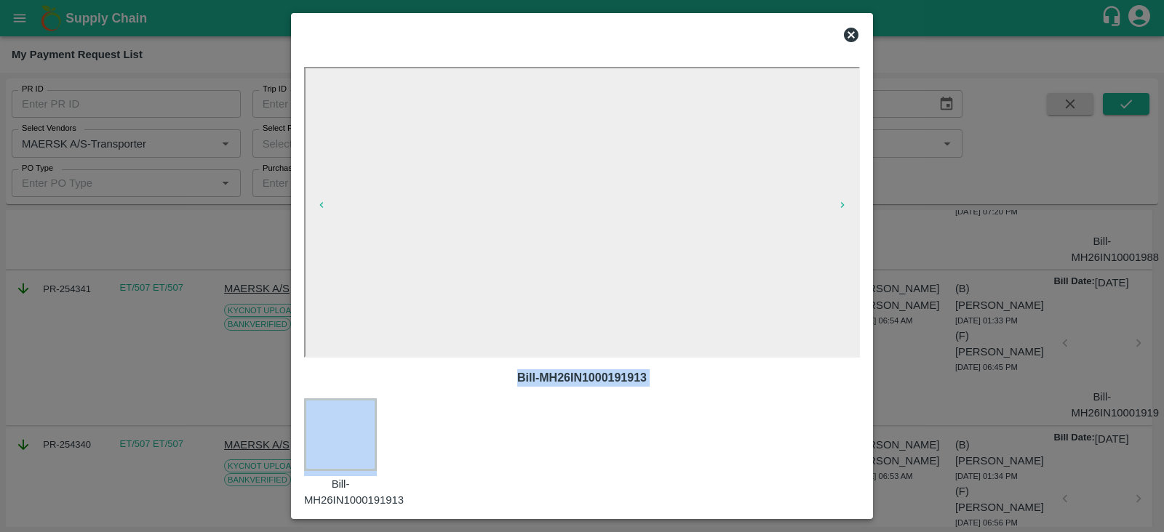
click at [560, 375] on p "Bill-MH26IN1000191913" at bounding box center [582, 377] width 532 height 17
click at [849, 37] on icon at bounding box center [850, 34] width 17 height 17
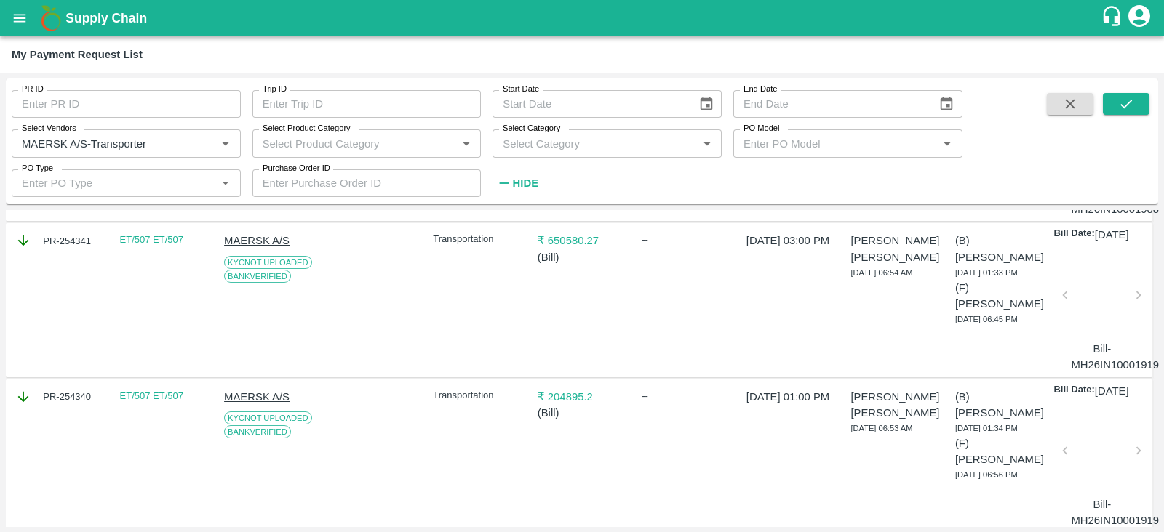
scroll to position [873, 0]
click at [1084, 339] on div at bounding box center [1102, 300] width 62 height 77
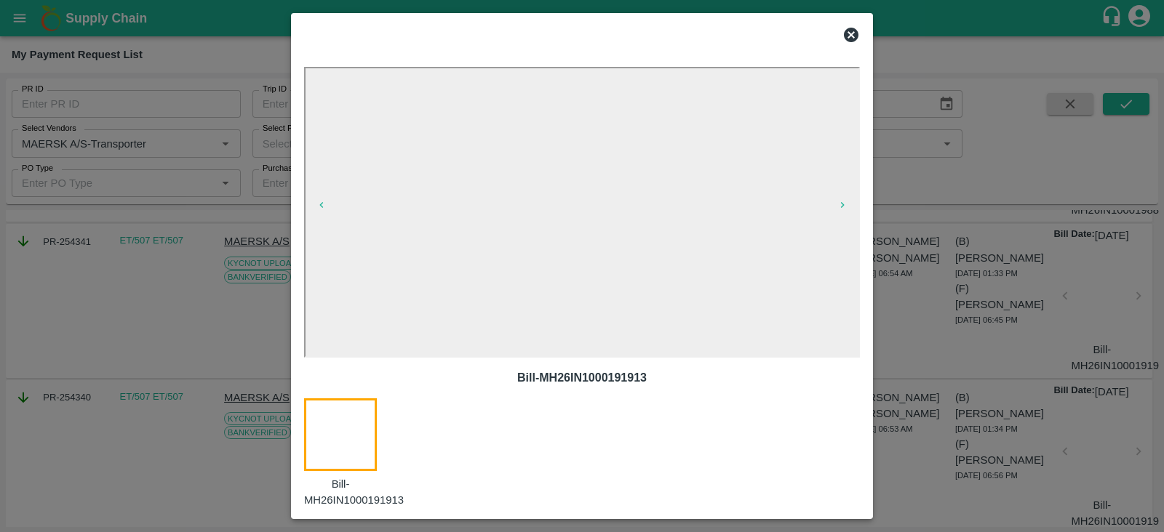
click at [853, 34] on icon at bounding box center [851, 35] width 15 height 15
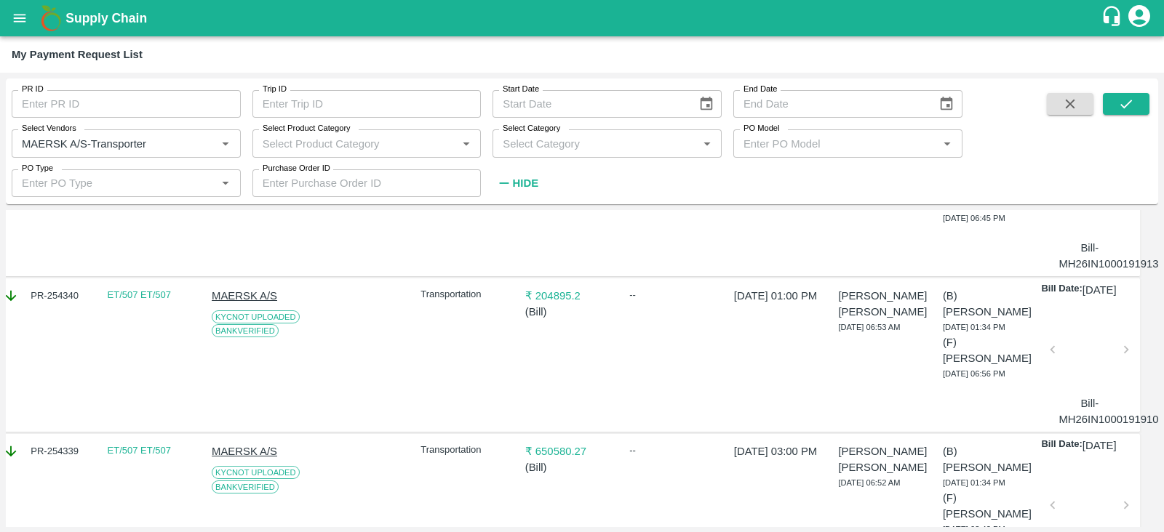
scroll to position [972, 12]
click at [1072, 240] on div at bounding box center [1089, 201] width 62 height 77
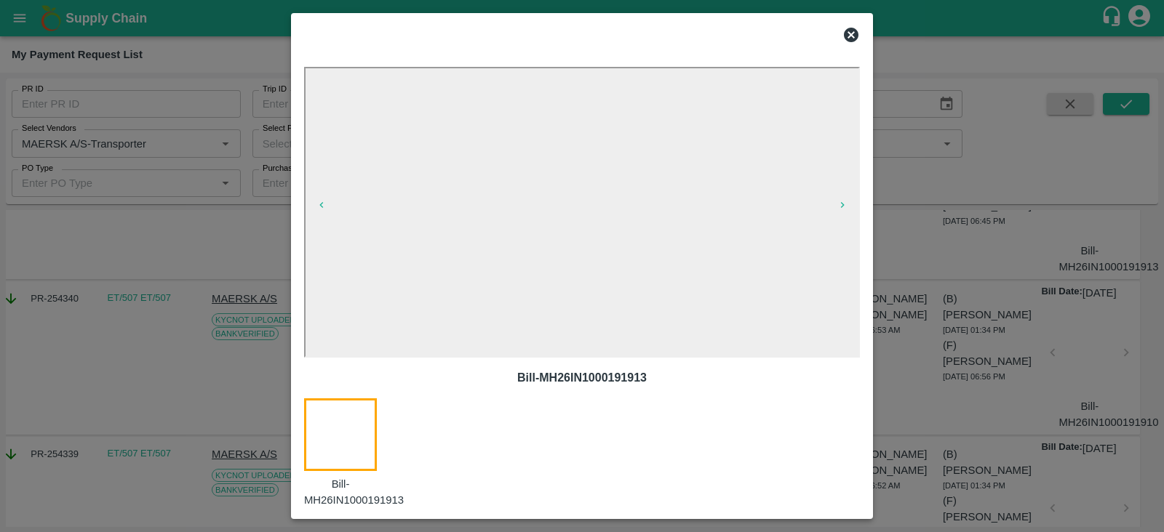
click at [843, 34] on icon at bounding box center [850, 34] width 17 height 17
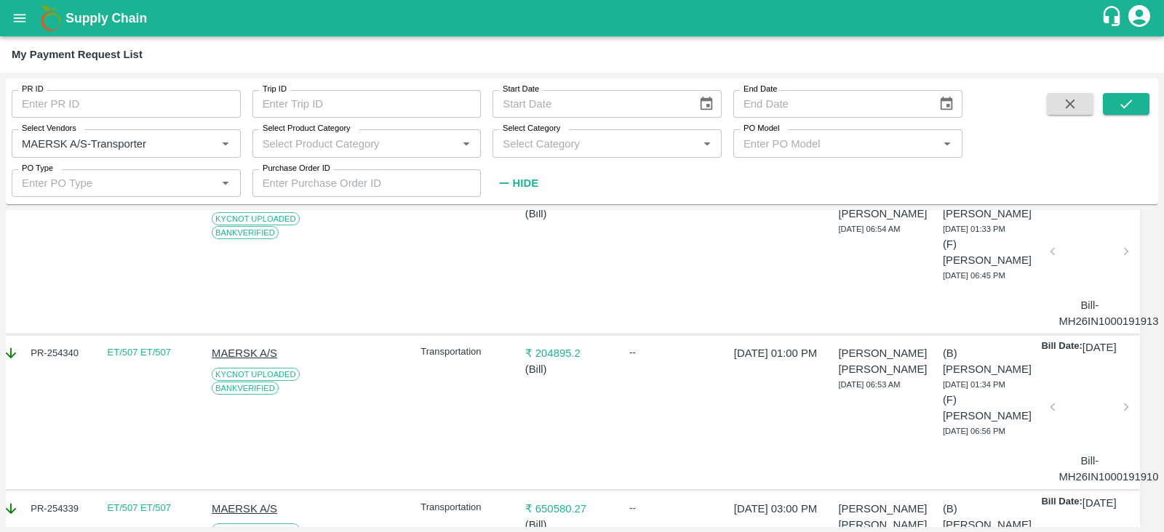
scroll to position [913, 12]
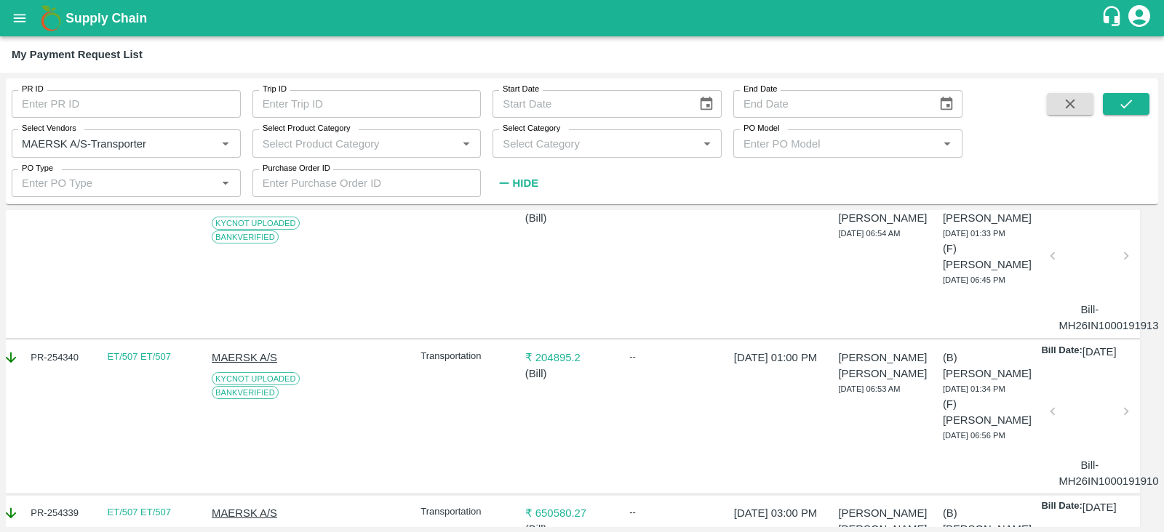
click at [64, 209] on div "PR-254341" at bounding box center [47, 201] width 89 height 16
copy div "PR-254341"
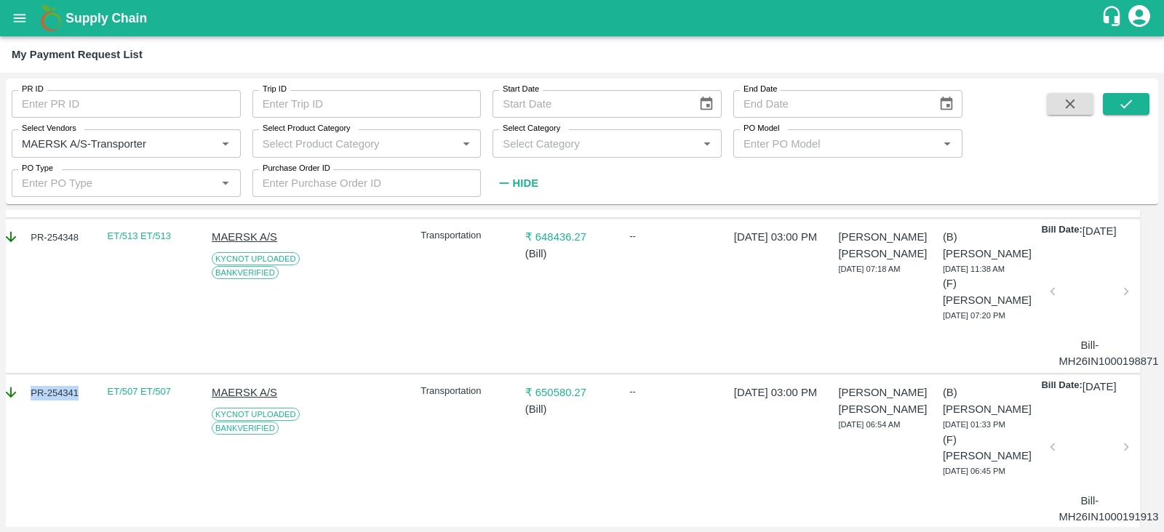
scroll to position [721, 12]
click at [1075, 335] on div at bounding box center [1089, 296] width 62 height 77
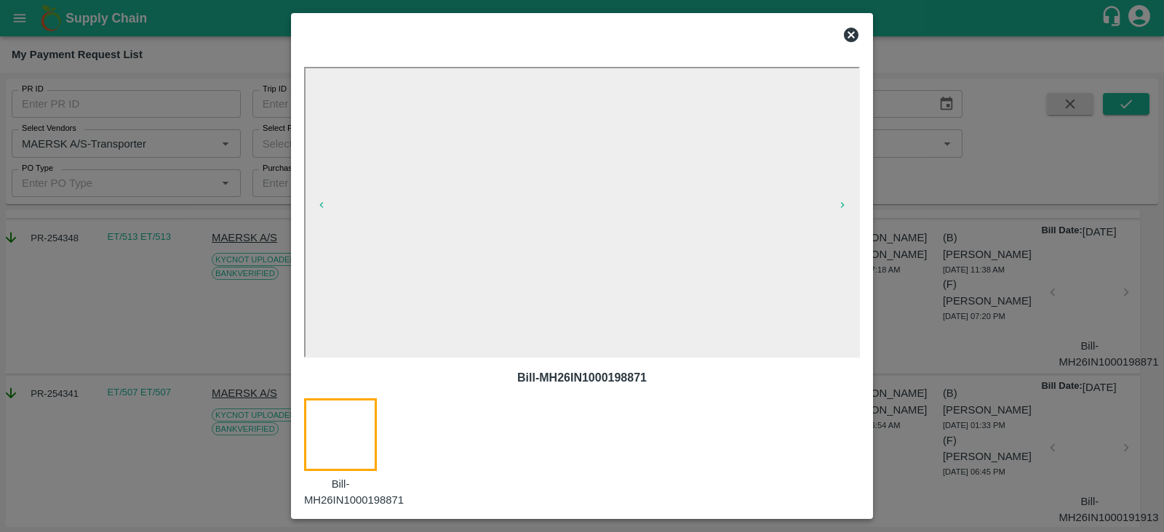
click at [852, 36] on icon at bounding box center [850, 34] width 17 height 17
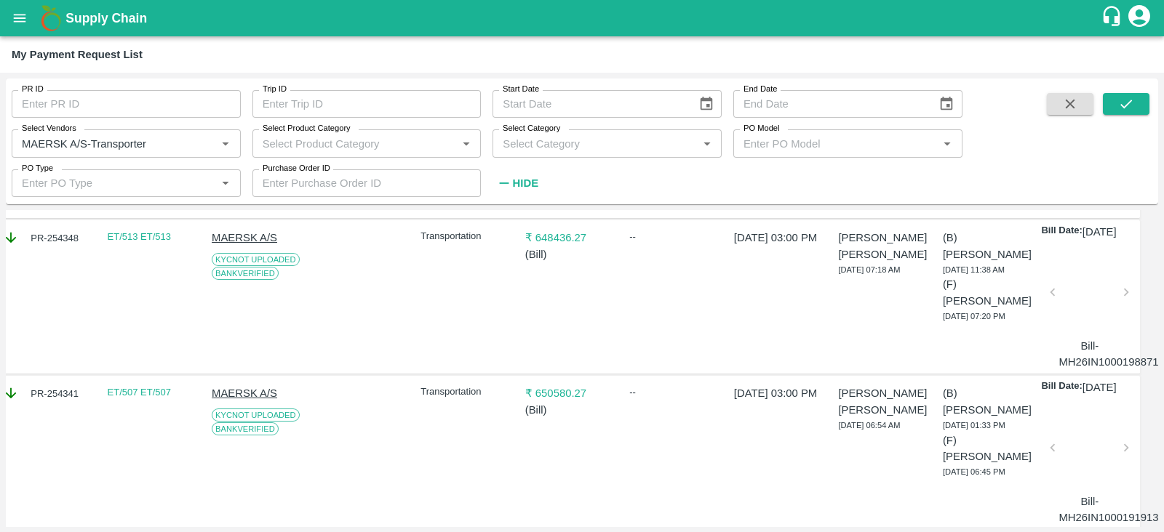
click at [1087, 371] on p "Bill-MH26IN1000198871" at bounding box center [1089, 354] width 62 height 33
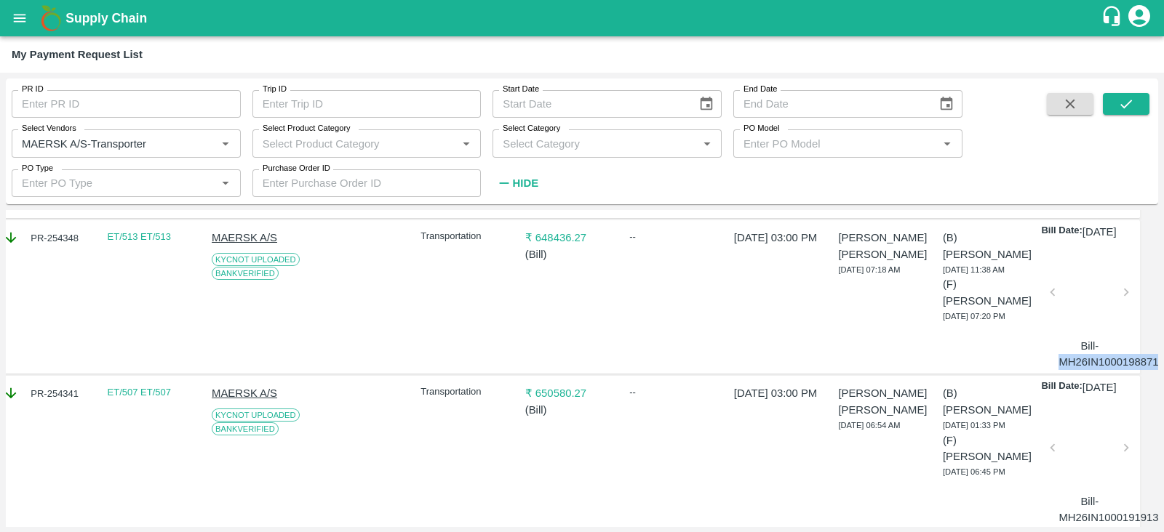
click at [1087, 371] on p "Bill-MH26IN1000198871" at bounding box center [1089, 354] width 62 height 33
copy p "MH26IN1000198871"
click at [60, 246] on div "PR-254348" at bounding box center [47, 238] width 89 height 16
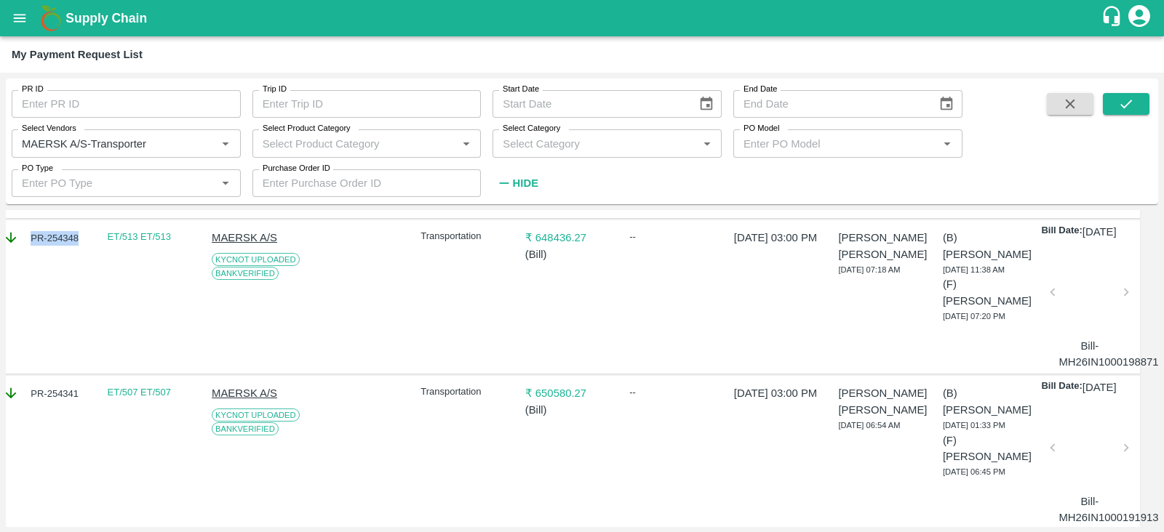
click at [60, 246] on div "PR-254348" at bounding box center [47, 238] width 89 height 16
copy div "PR-254348"
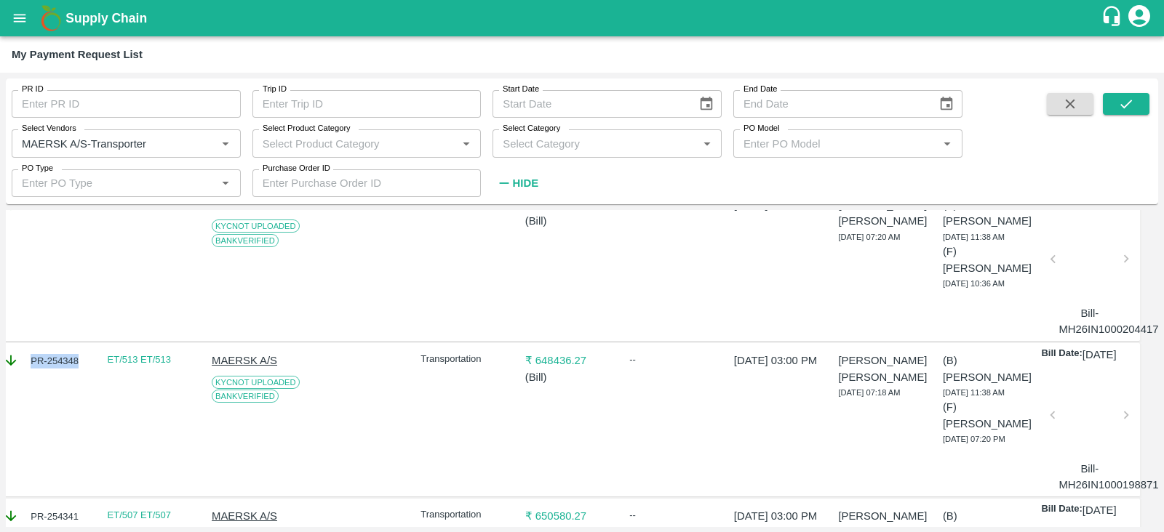
scroll to position [597, 12]
click at [1084, 303] on div at bounding box center [1089, 263] width 62 height 77
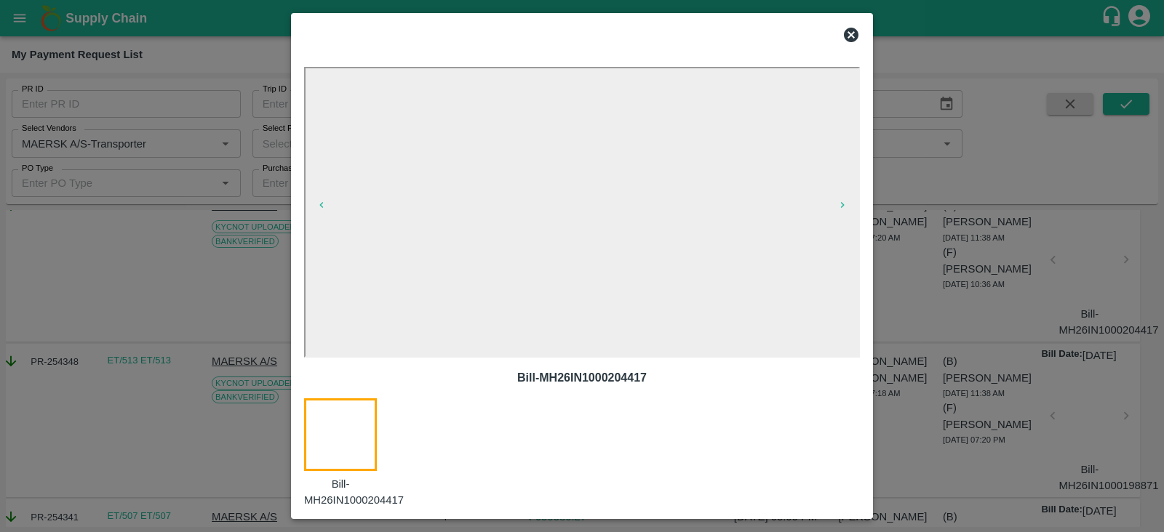
click at [845, 33] on icon at bounding box center [851, 35] width 15 height 15
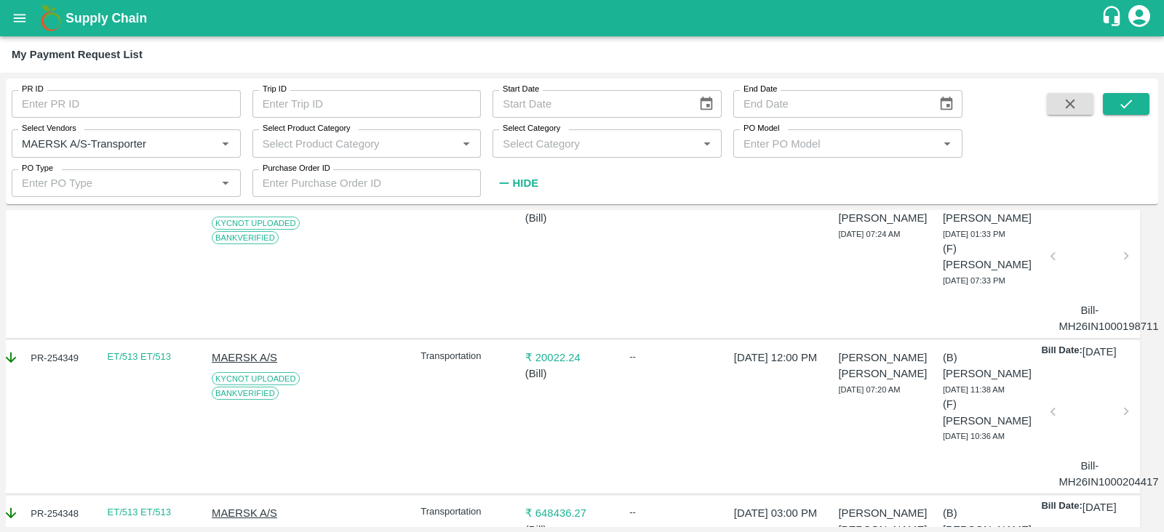
scroll to position [444, 12]
click at [1092, 300] on div at bounding box center [1089, 261] width 62 height 77
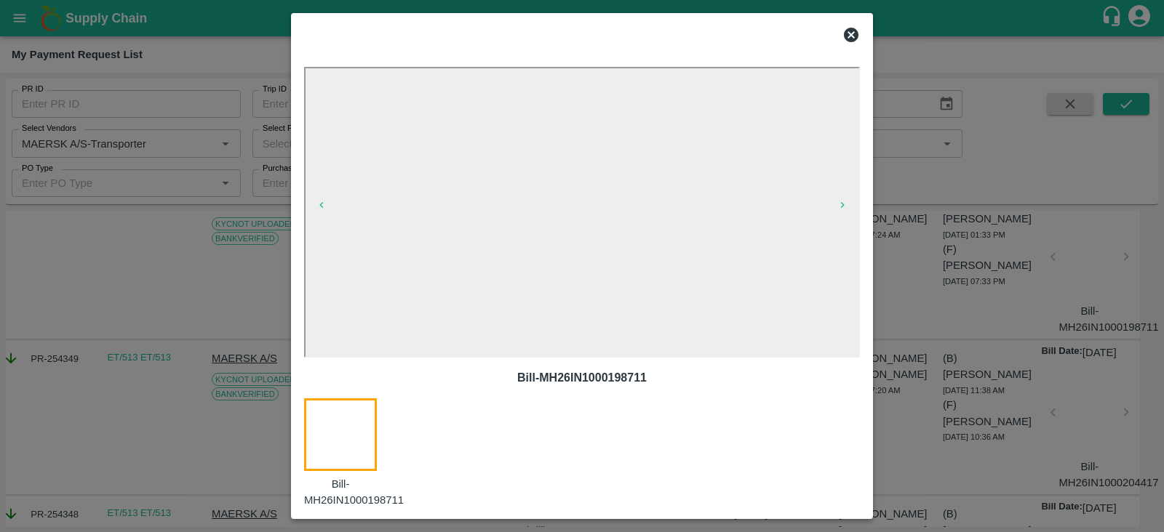
click at [848, 32] on icon at bounding box center [850, 34] width 17 height 17
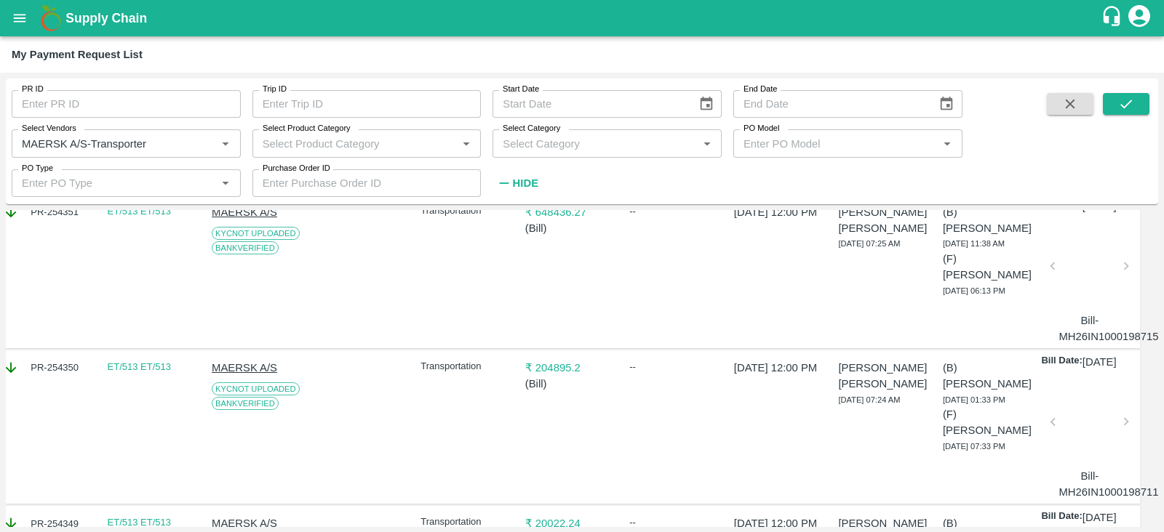
scroll to position [255, 12]
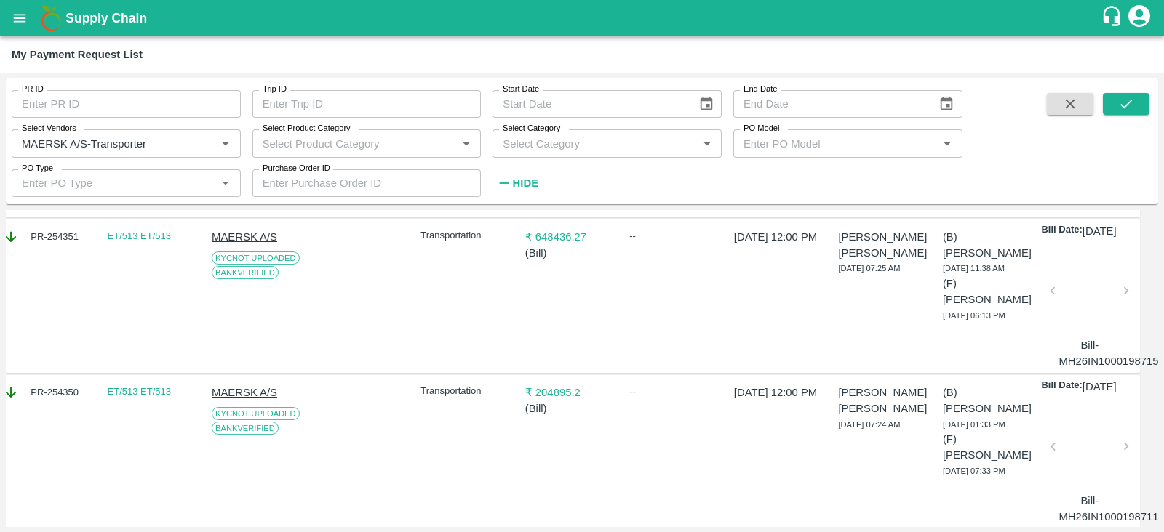
click at [1076, 334] on div at bounding box center [1089, 295] width 62 height 77
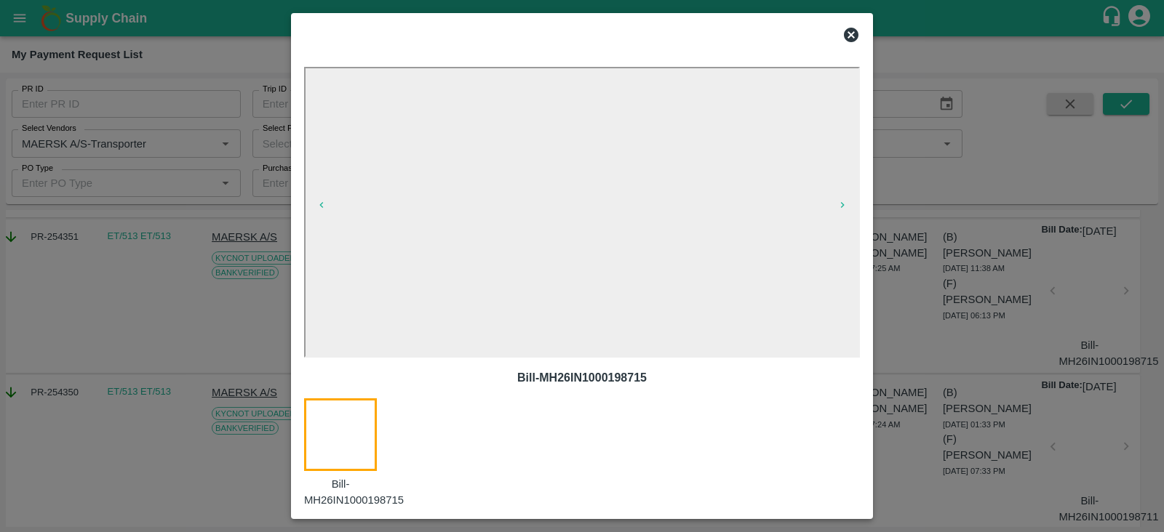
click at [851, 39] on icon at bounding box center [851, 35] width 15 height 15
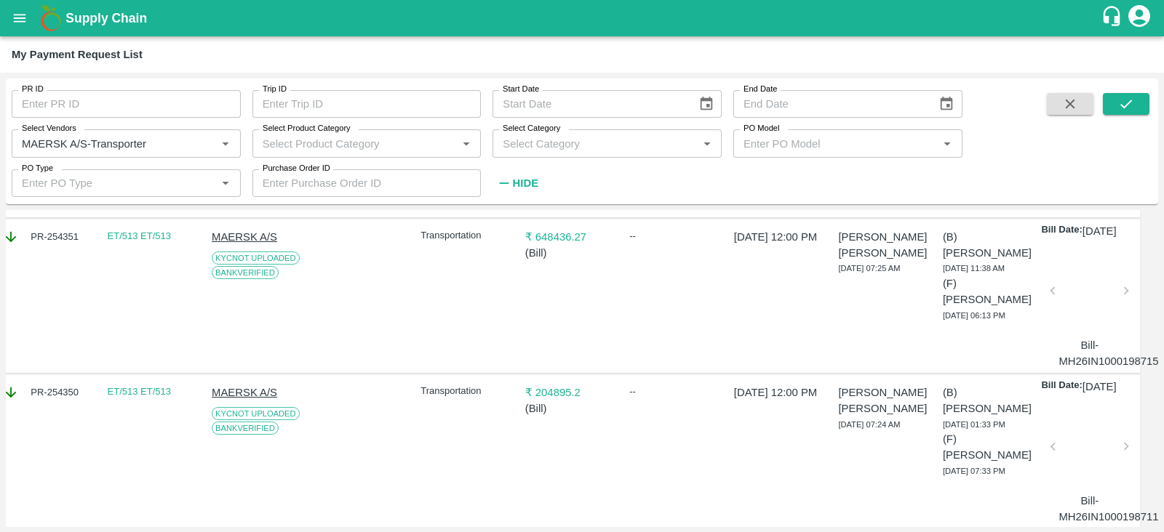
click at [1088, 370] on p "Bill-MH26IN1000198715" at bounding box center [1089, 353] width 62 height 33
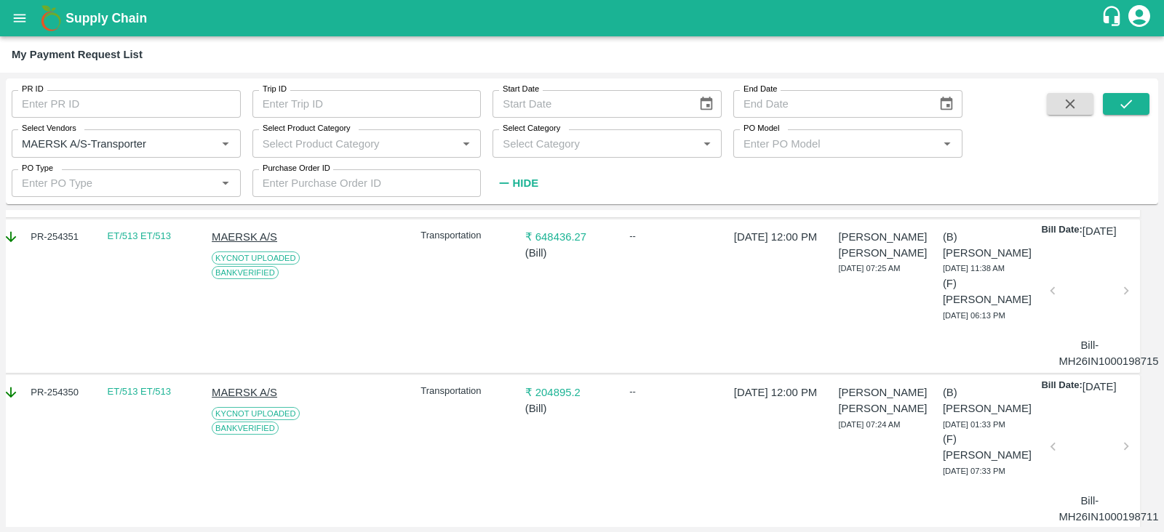
click at [52, 245] on div "PR-254351" at bounding box center [47, 237] width 89 height 16
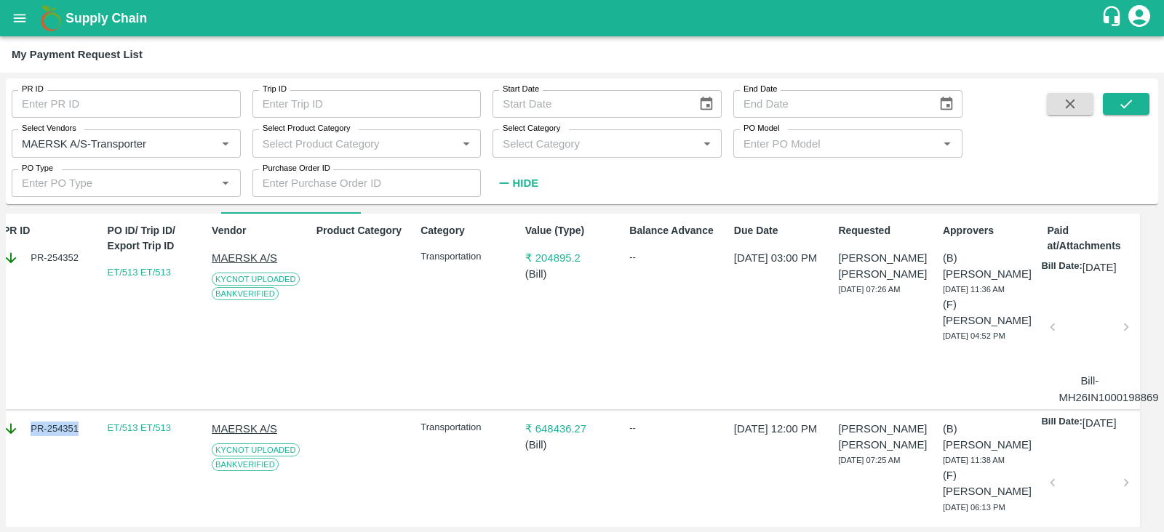
scroll to position [62, 12]
click at [1080, 347] on div at bounding box center [1089, 332] width 62 height 77
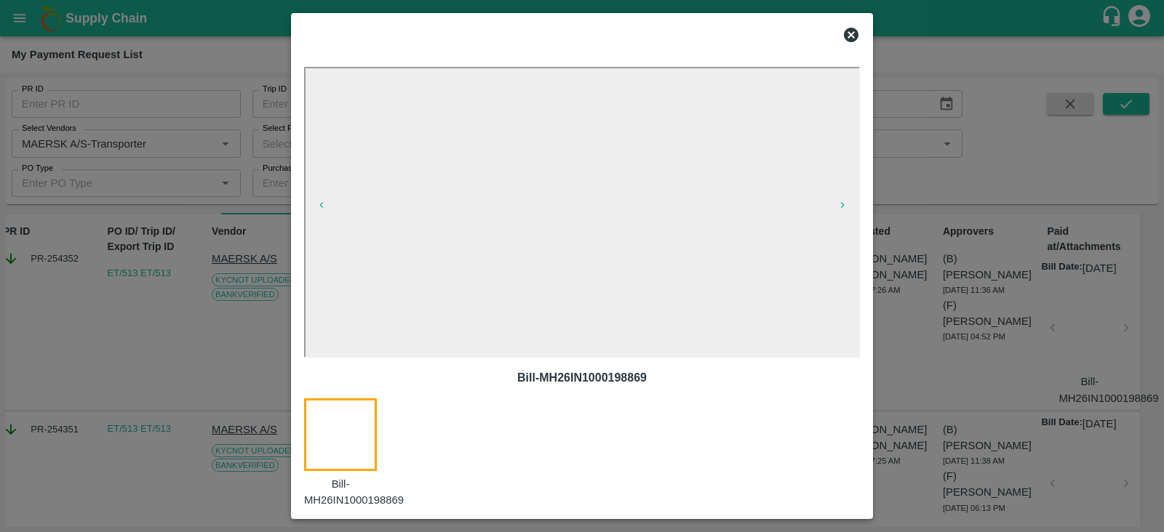
click at [849, 38] on icon at bounding box center [851, 35] width 15 height 15
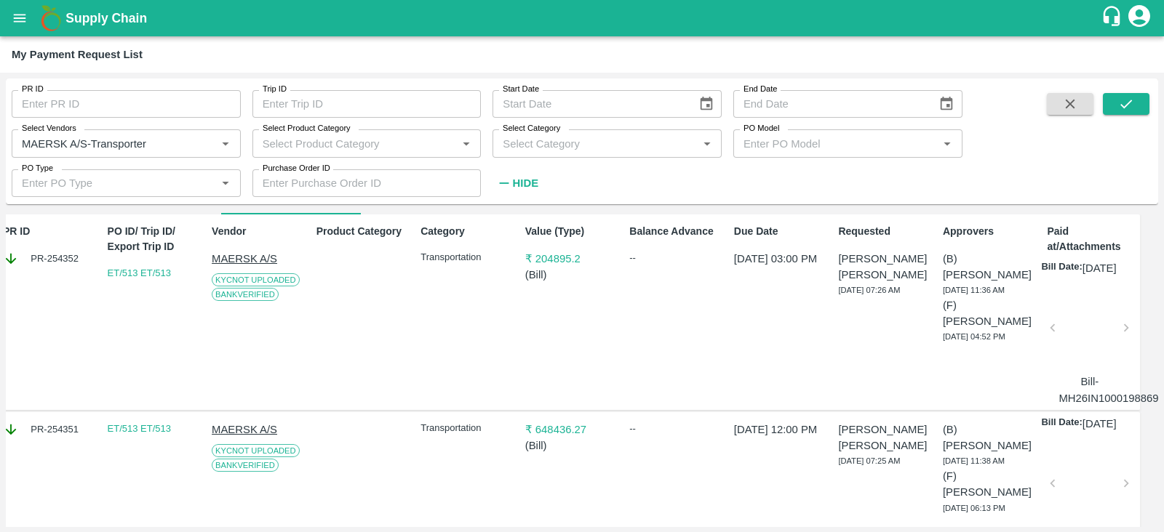
scroll to position [0, 12]
